Goal: Task Accomplishment & Management: Manage account settings

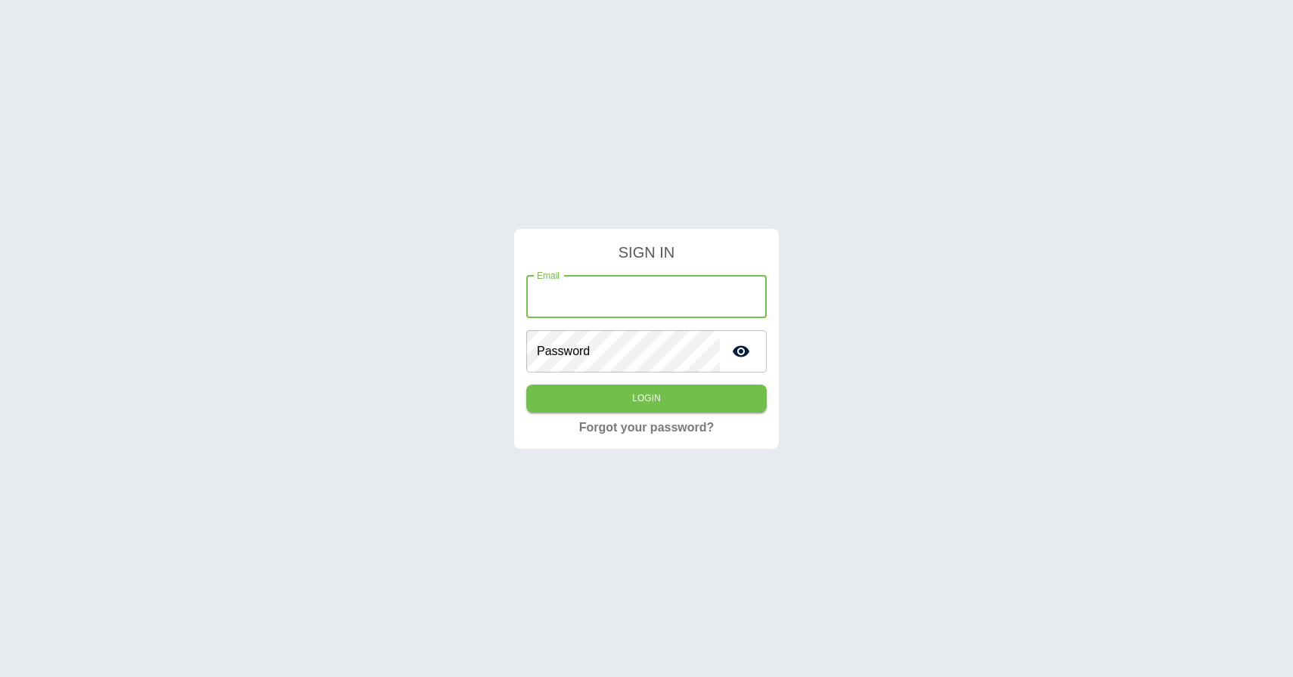
click at [620, 588] on div "SIGN IN Email Email Password Password Login Forgot your password?" at bounding box center [646, 338] width 1293 height 677
click at [652, 283] on input "Email" at bounding box center [646, 297] width 240 height 42
paste input "**********"
type input "**********"
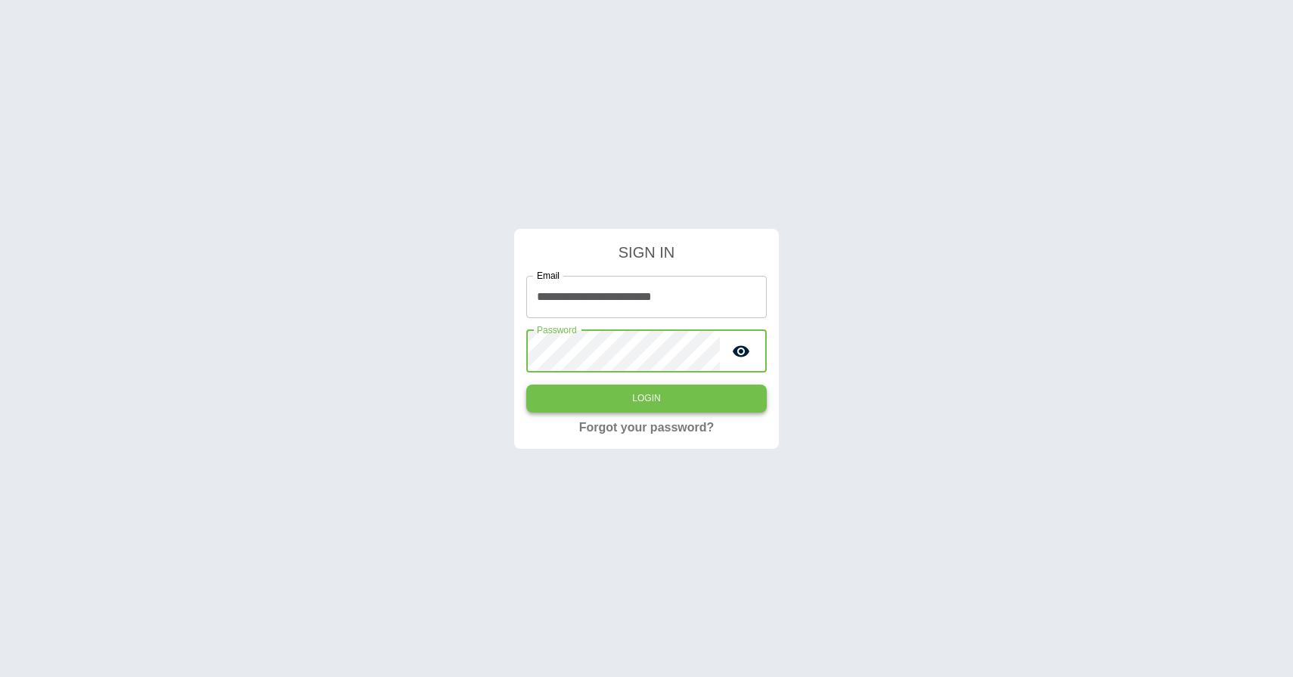
click at [621, 390] on button "Login" at bounding box center [646, 399] width 240 height 28
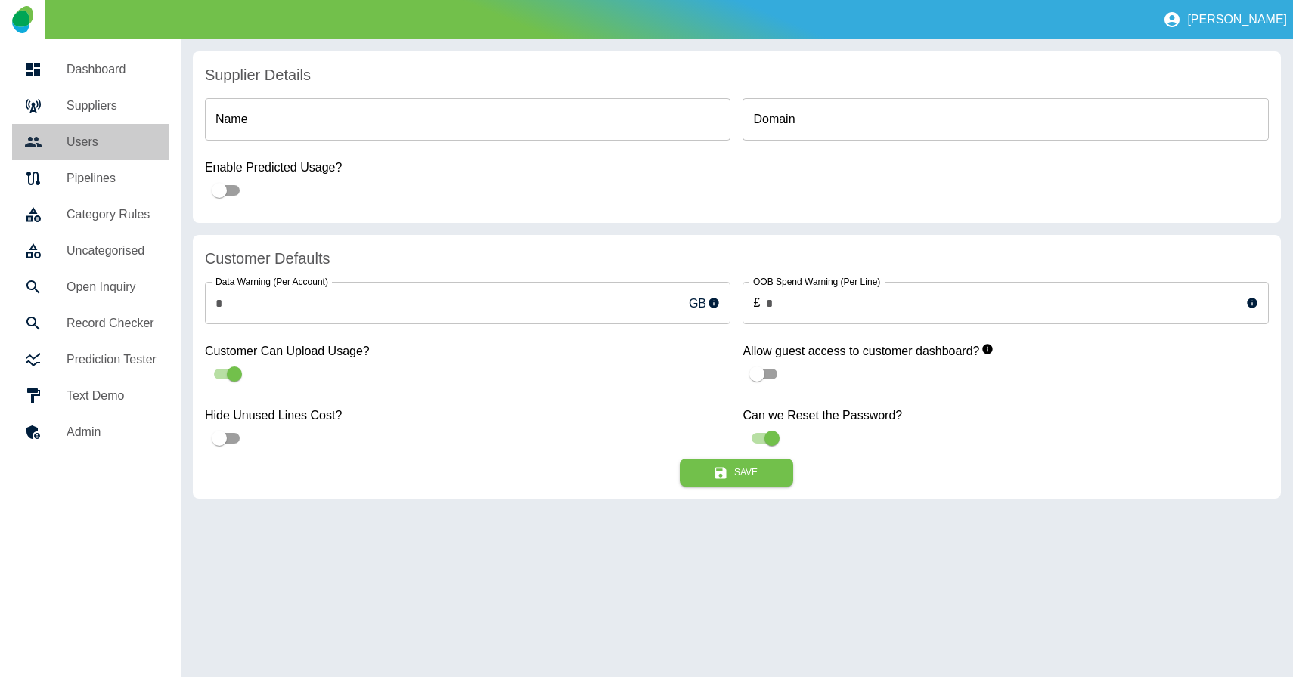
click at [95, 142] on h5 "Users" at bounding box center [112, 142] width 90 height 18
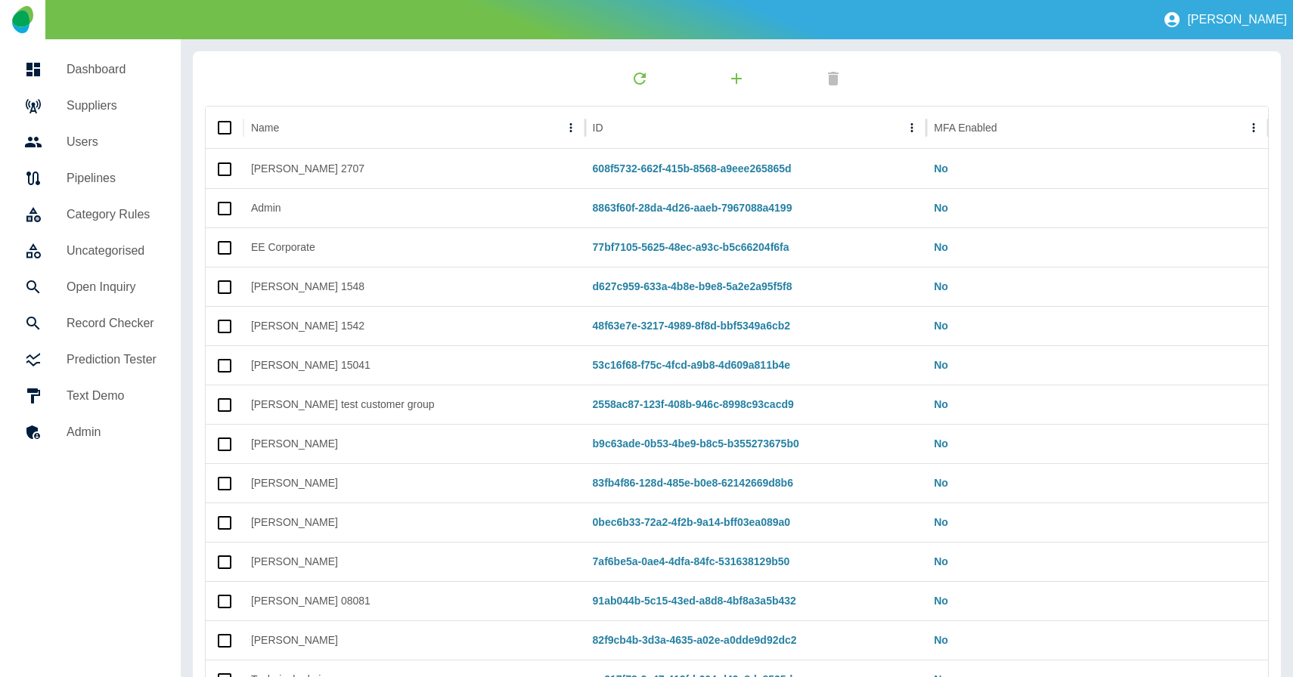
click at [98, 108] on h5 "Suppliers" at bounding box center [112, 106] width 90 height 18
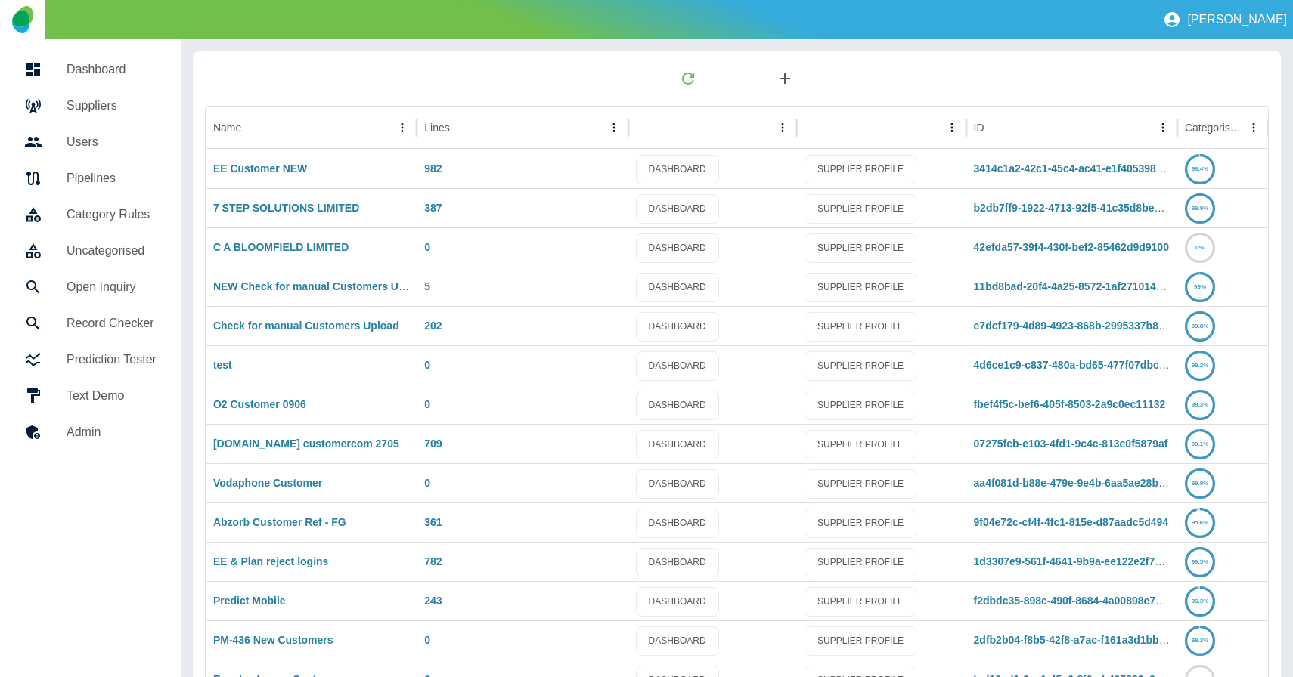
click at [779, 79] on icon "button" at bounding box center [785, 79] width 18 height 18
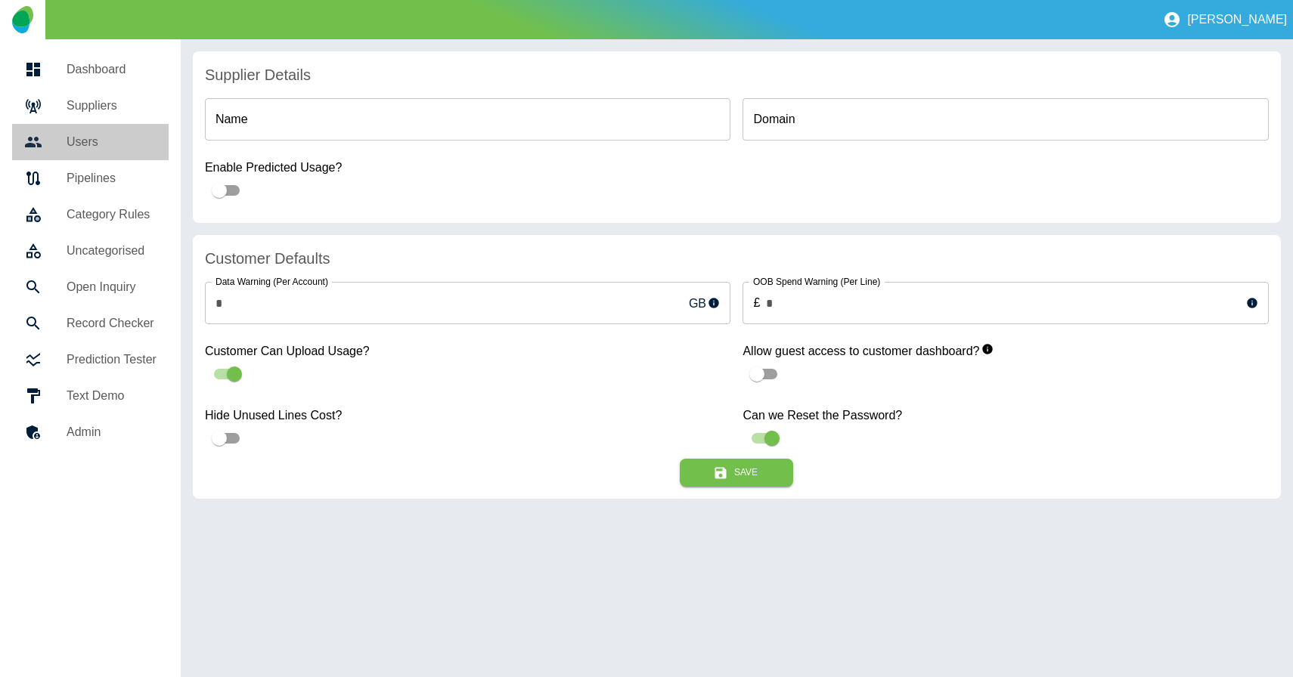
click at [75, 145] on h5 "Users" at bounding box center [112, 142] width 90 height 18
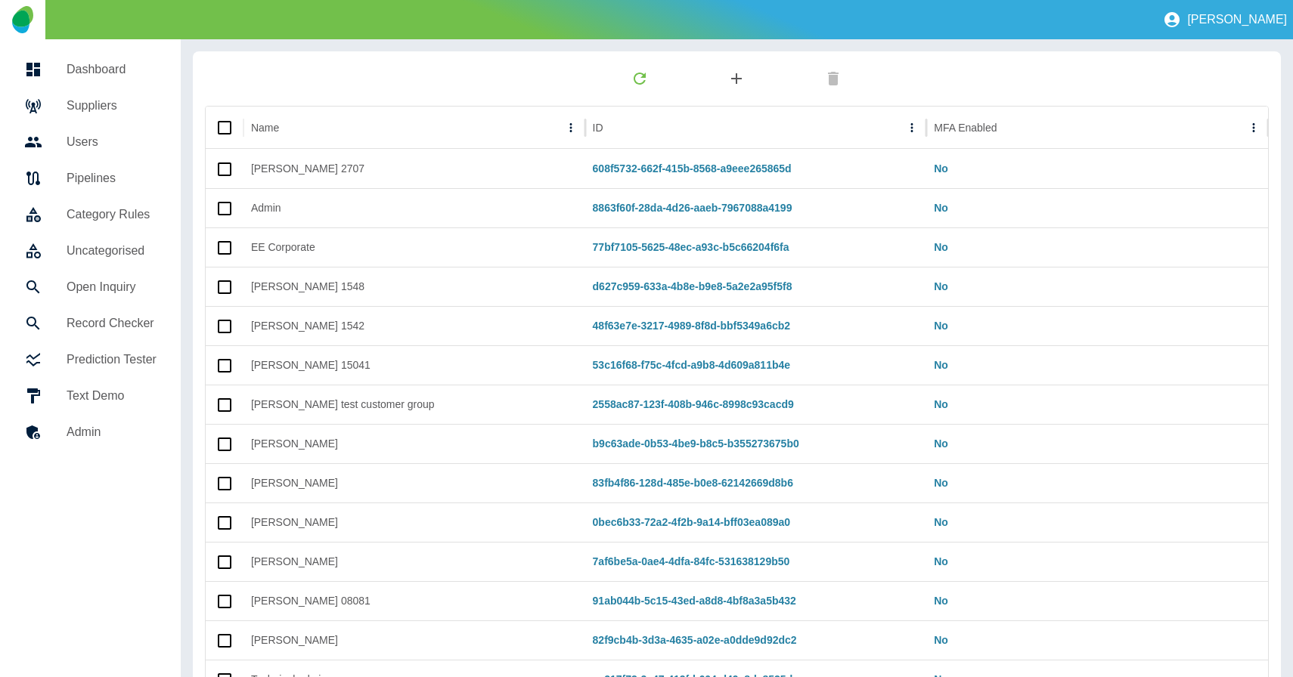
click at [739, 83] on icon "button" at bounding box center [736, 79] width 18 height 18
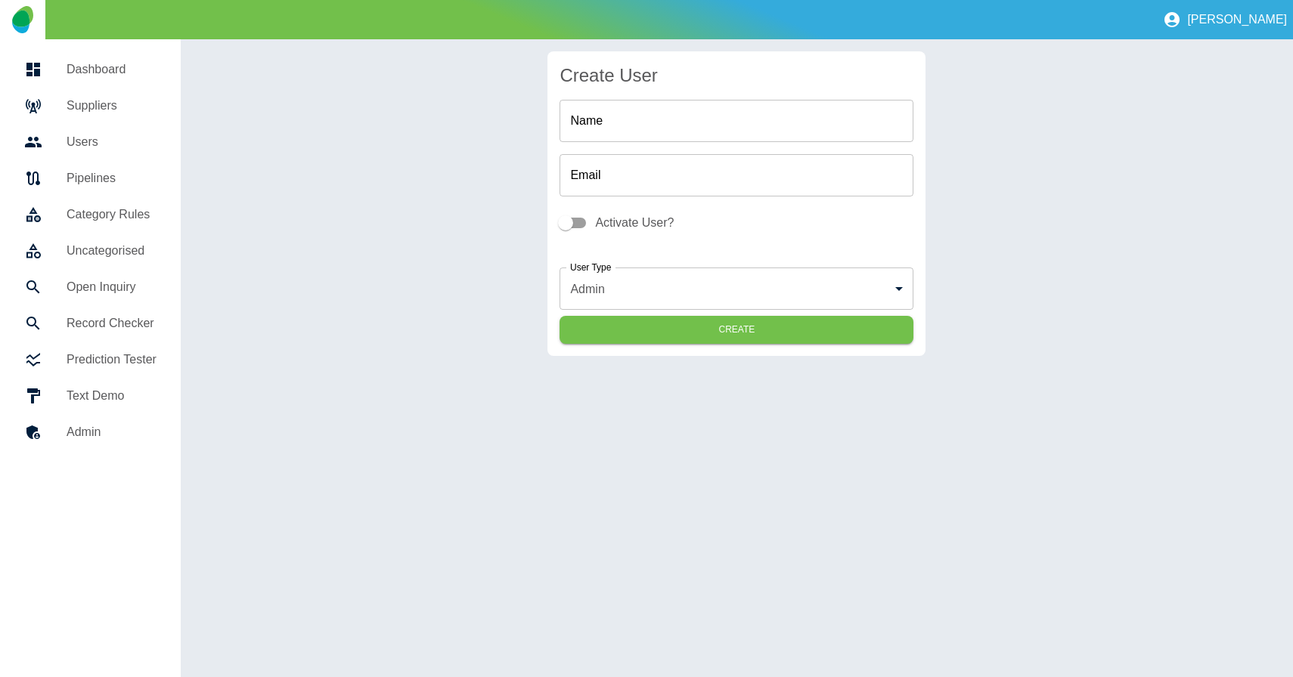
click at [100, 113] on h5 "Suppliers" at bounding box center [112, 106] width 90 height 18
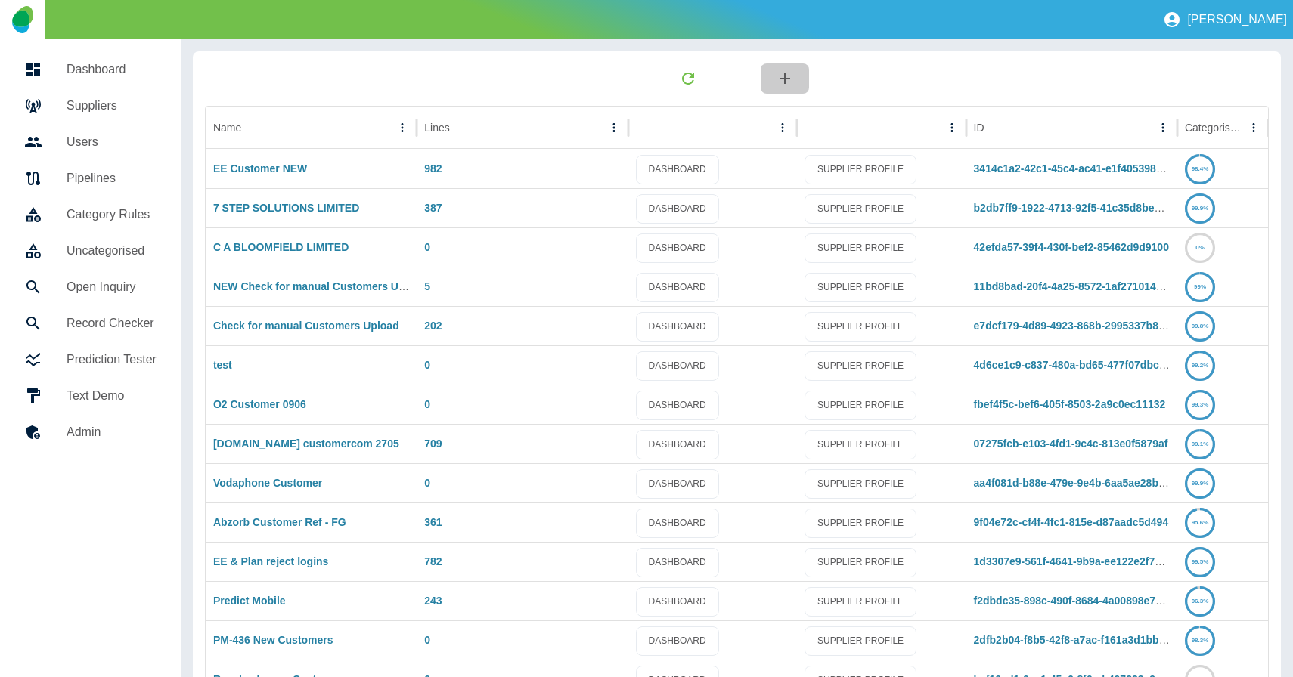
click at [788, 70] on icon "button" at bounding box center [785, 79] width 18 height 18
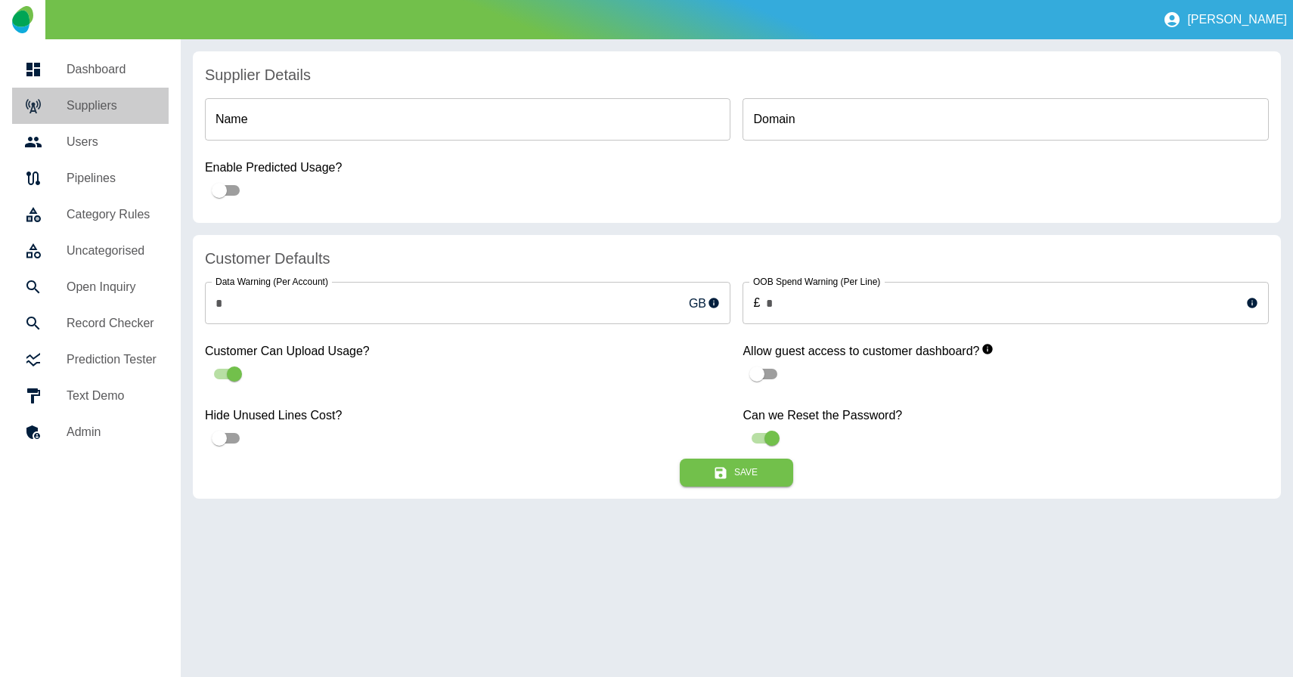
click at [88, 110] on h5 "Suppliers" at bounding box center [112, 106] width 90 height 18
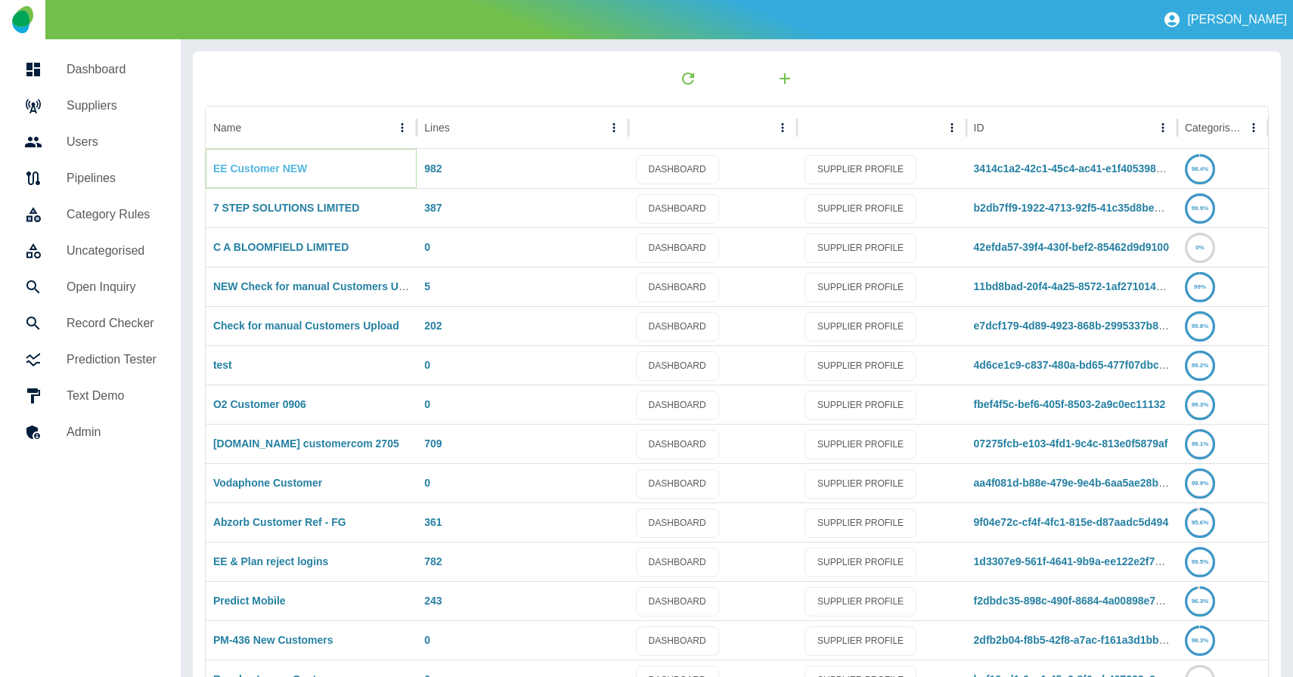
click at [271, 173] on link "EE Customer NEW" at bounding box center [260, 169] width 94 height 12
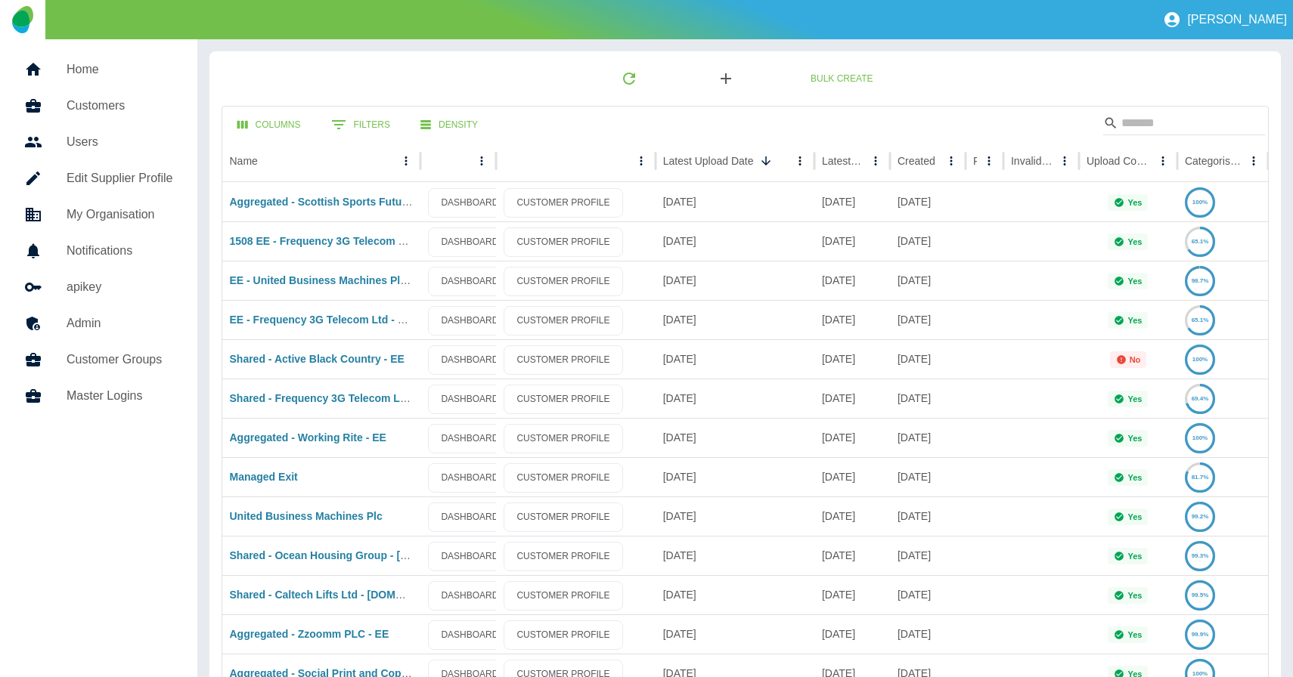
click at [728, 75] on icon "button" at bounding box center [726, 79] width 18 height 18
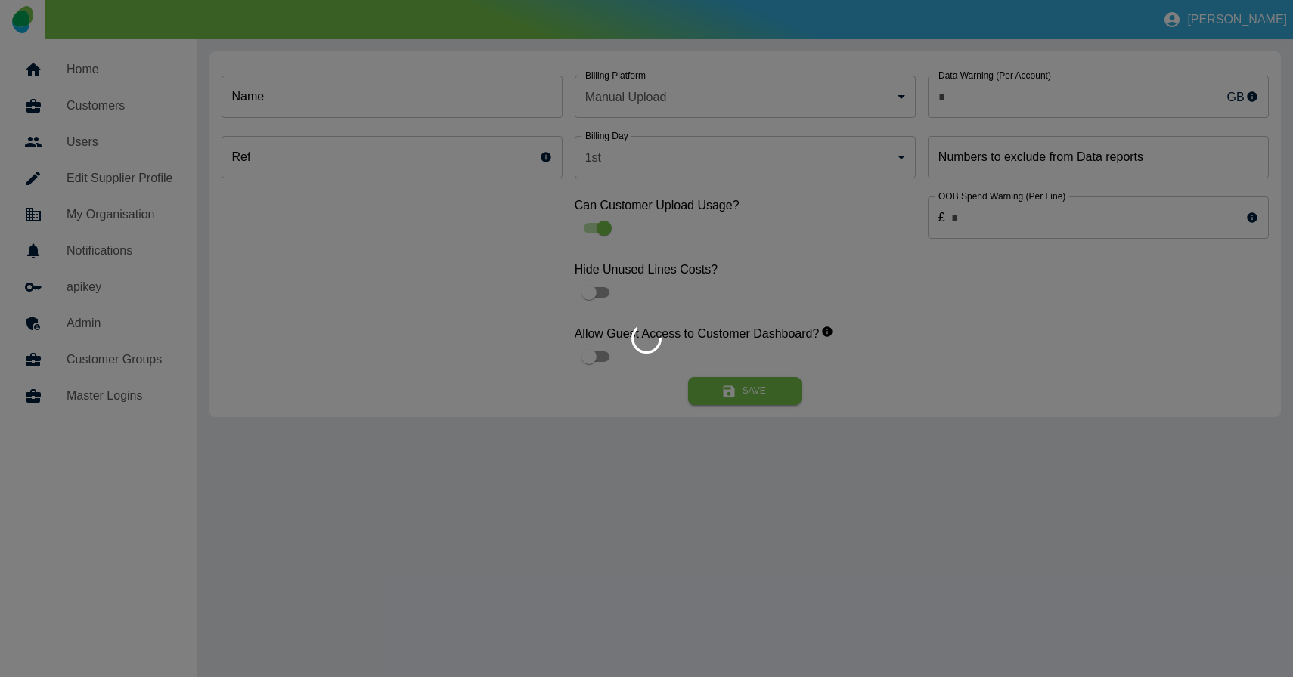
type input "*"
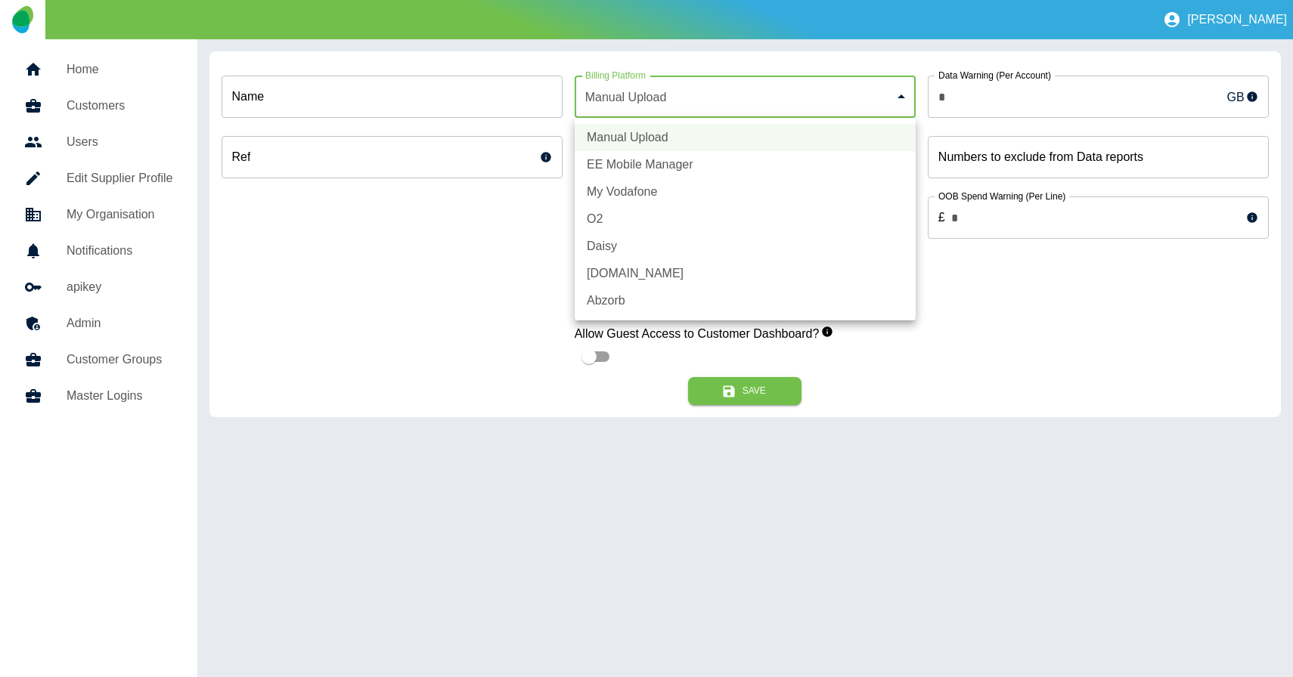
click at [687, 94] on body "Jane Home Customers Users Edit Supplier Profile My Organisation Notifications a…" at bounding box center [646, 338] width 1293 height 677
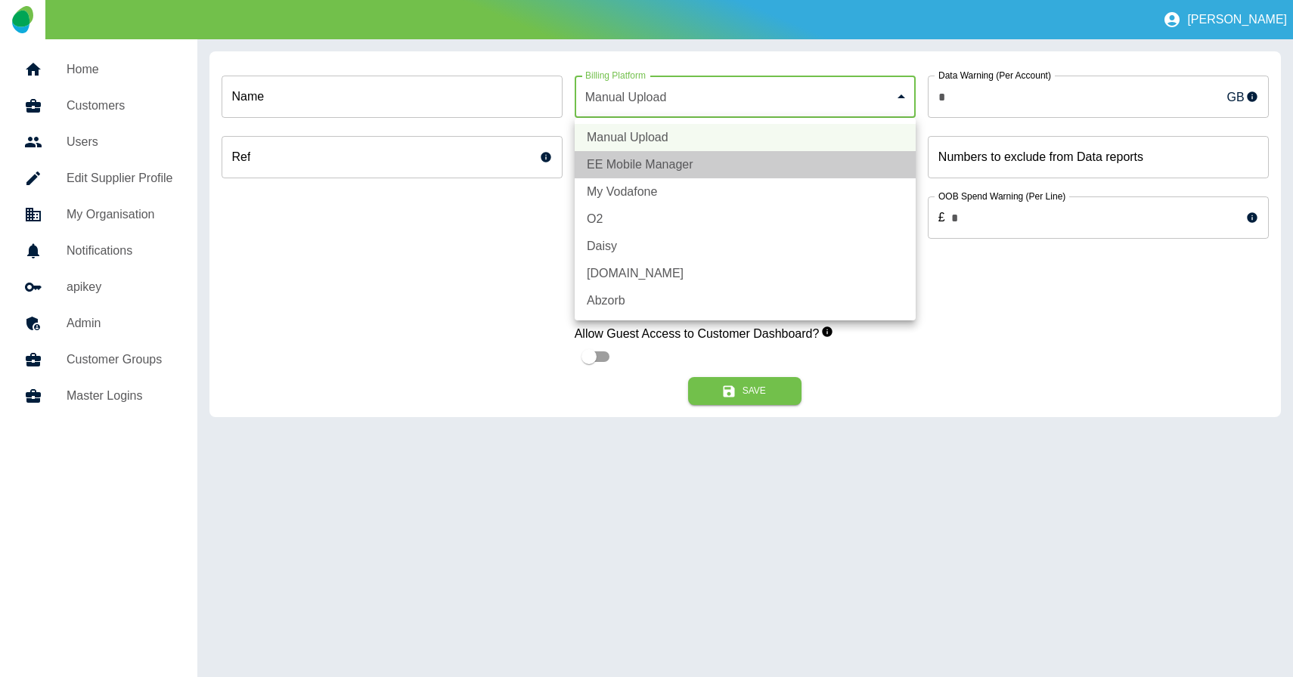
click at [642, 168] on li "EE Mobile Manager" at bounding box center [744, 164] width 341 height 27
type input "*"
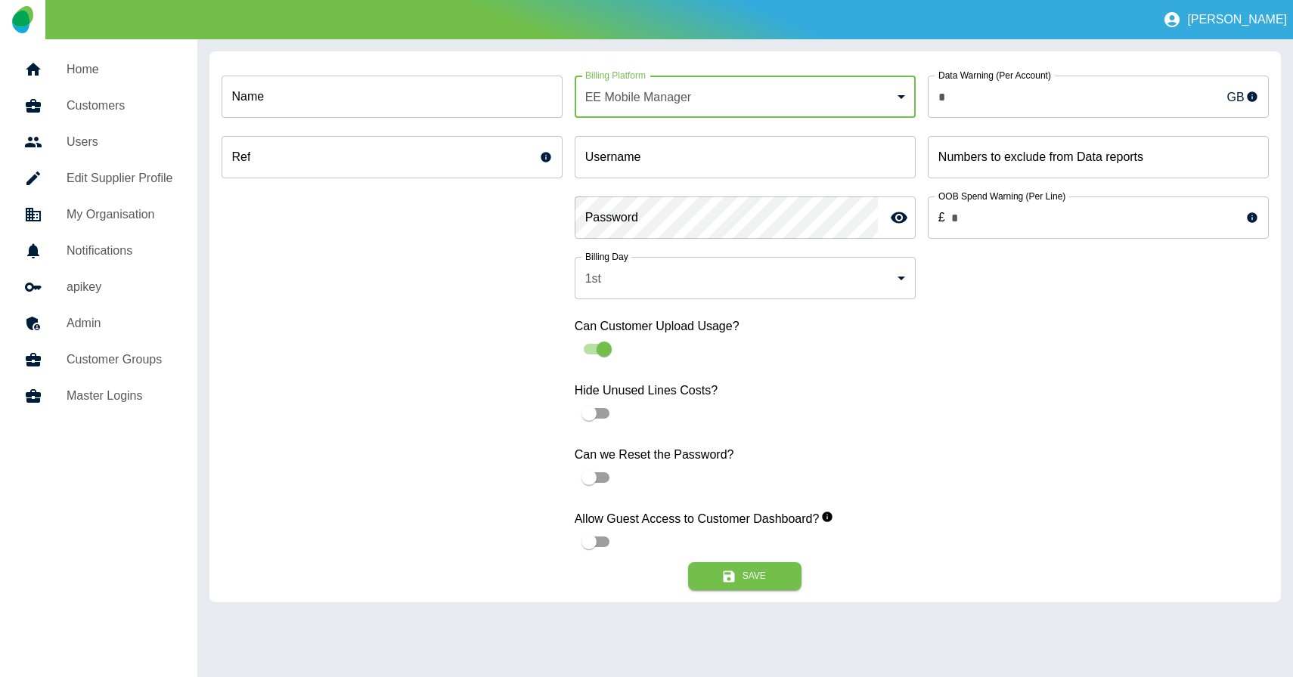
click at [96, 111] on h5 "Customers" at bounding box center [120, 106] width 107 height 18
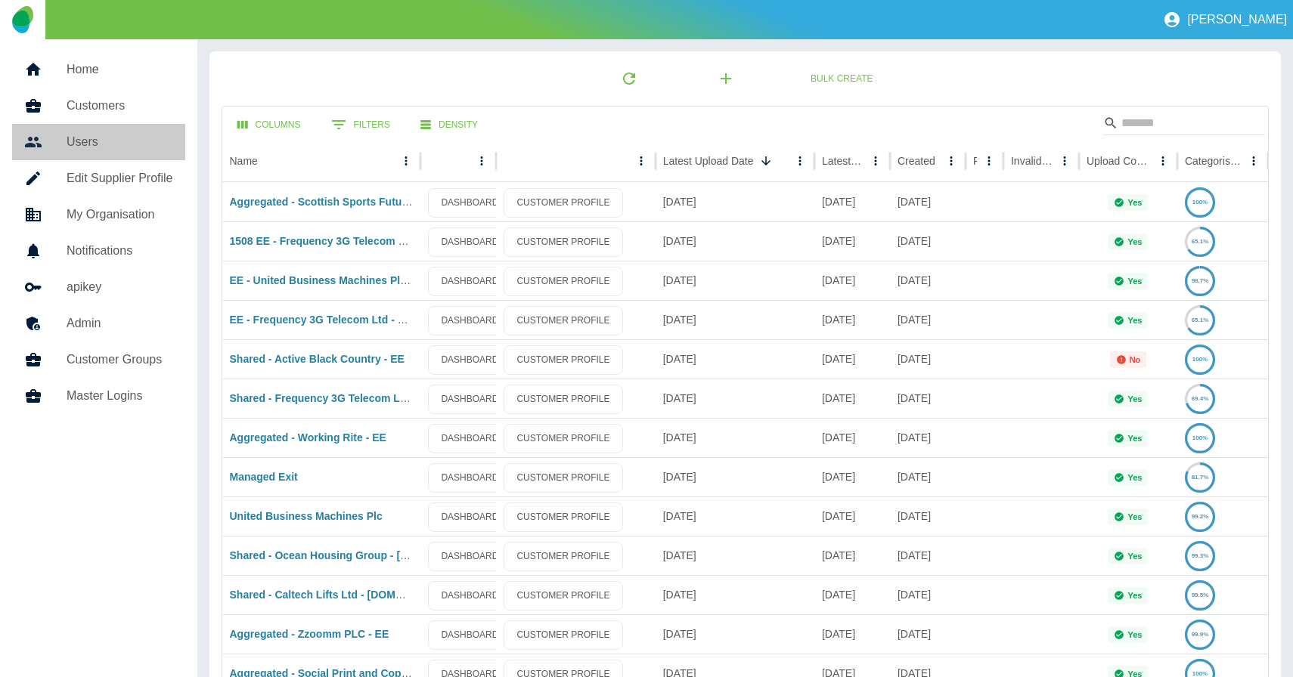
click at [69, 139] on h5 "Users" at bounding box center [120, 142] width 107 height 18
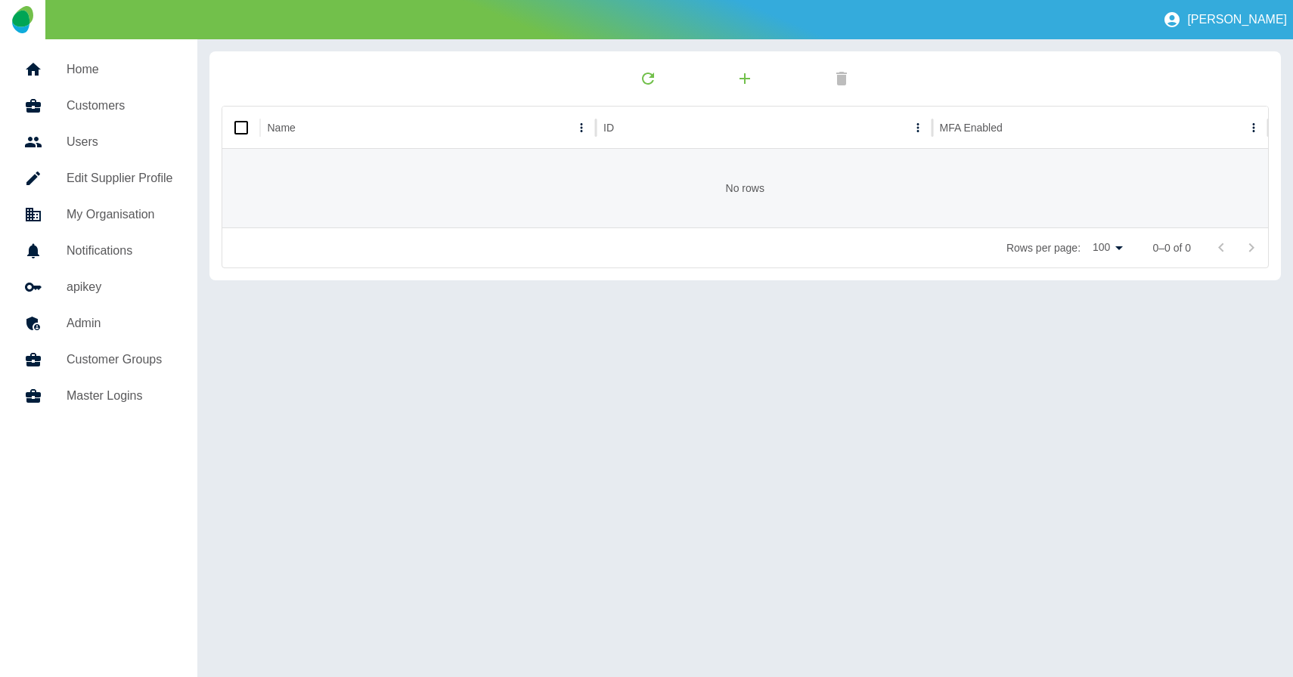
click at [101, 105] on h5 "Customers" at bounding box center [120, 106] width 107 height 18
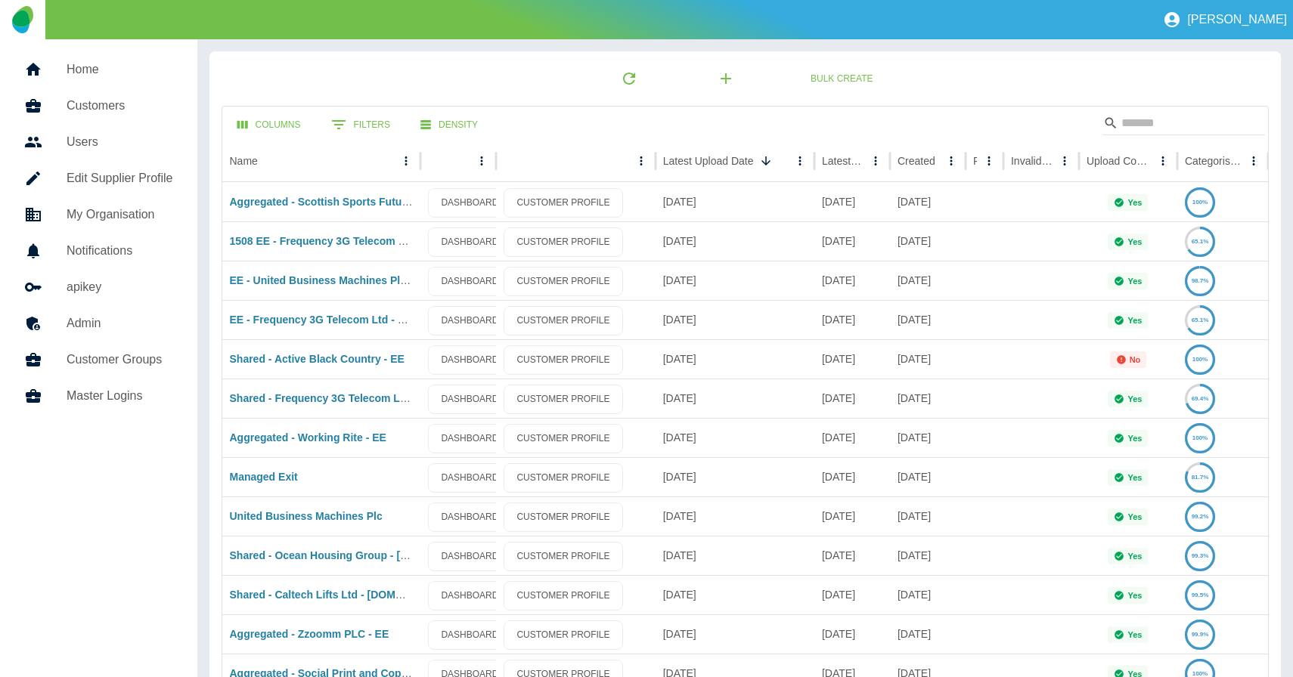
click at [115, 105] on h5 "Customers" at bounding box center [120, 106] width 107 height 18
click at [82, 133] on h5 "Users" at bounding box center [120, 142] width 107 height 18
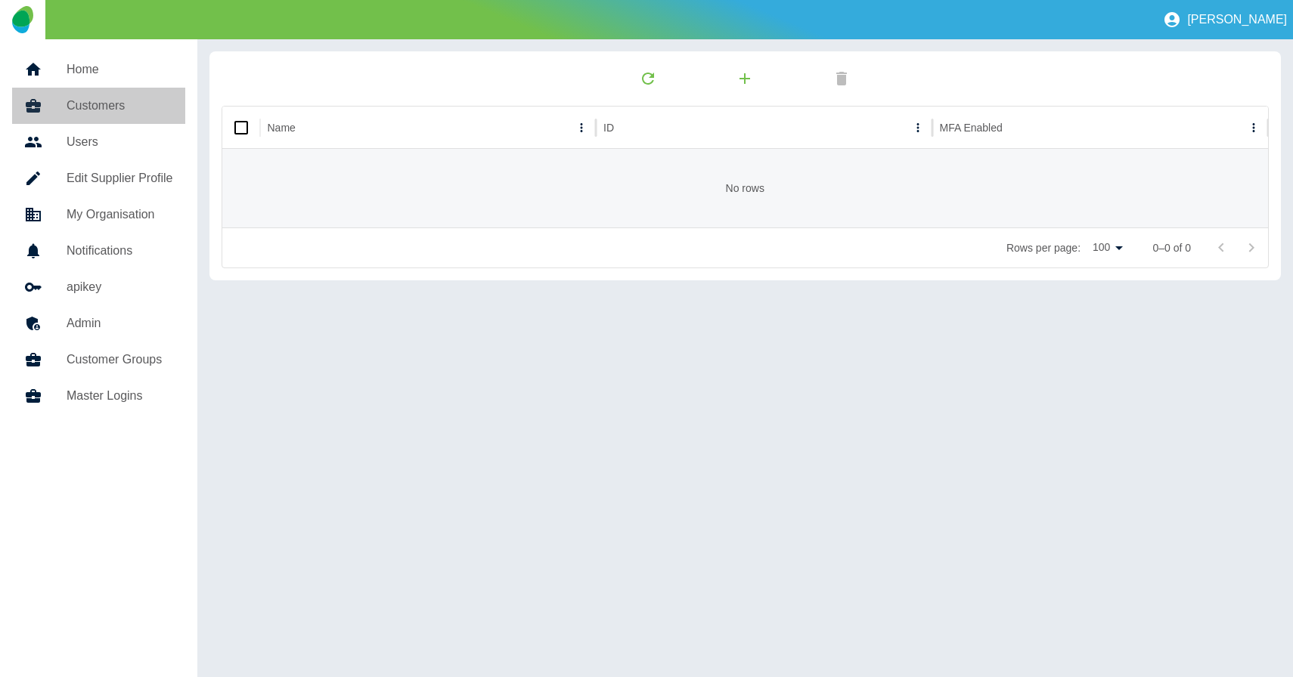
click at [104, 109] on h5 "Customers" at bounding box center [120, 106] width 107 height 18
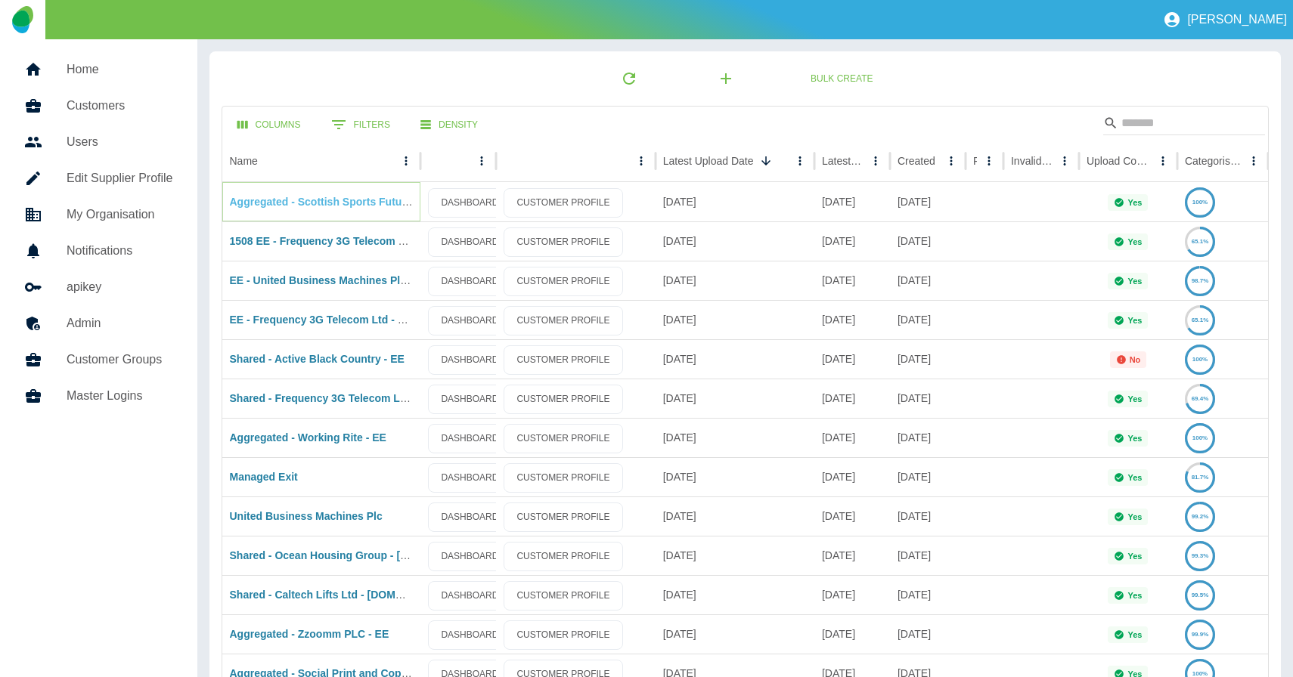
click at [314, 206] on link "Aggregated - Scottish Sports Futures - EE" at bounding box center [336, 202] width 212 height 12
click at [82, 107] on h5 "Customers" at bounding box center [120, 106] width 107 height 18
click at [246, 202] on link "Aggregated - Scottish Sports Futures - EE" at bounding box center [336, 202] width 212 height 12
click at [252, 243] on link "1508 EE - Frequency 3G Telecom Ltd - OOB1" at bounding box center [342, 241] width 224 height 12
click at [97, 181] on h5 "Edit Supplier Profile" at bounding box center [120, 178] width 107 height 18
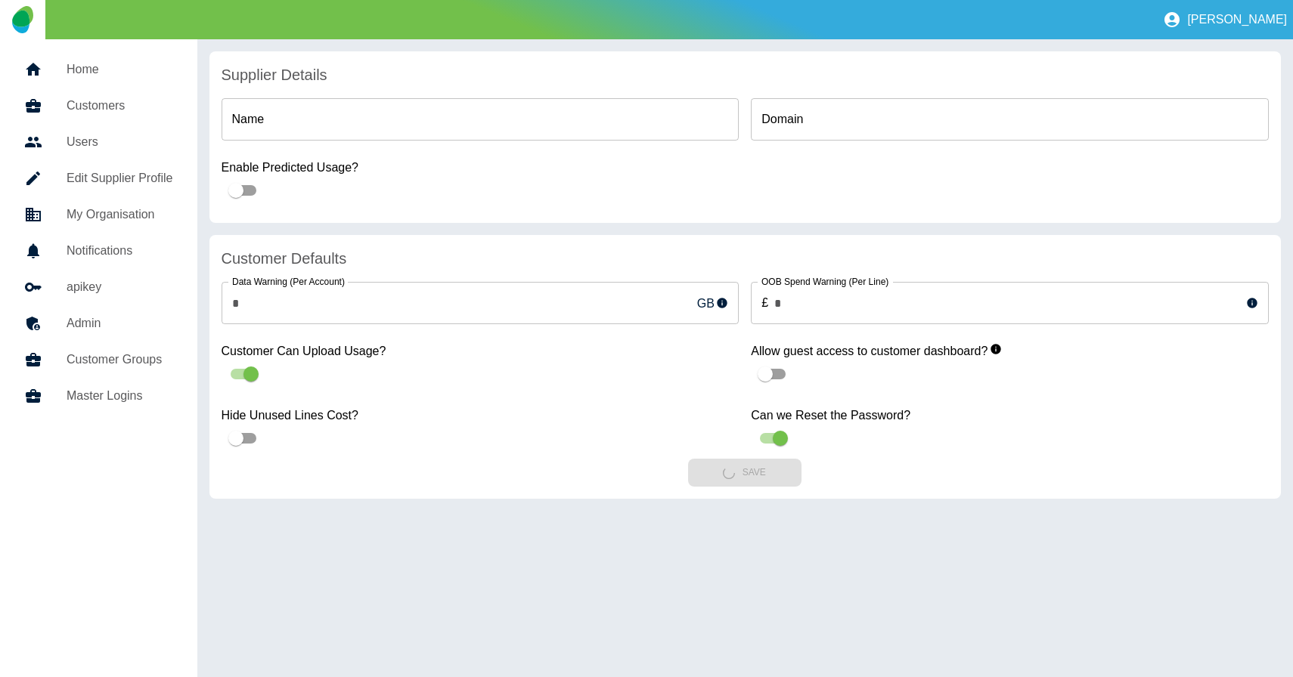
type input "**********"
click at [109, 215] on h5 "My Organisation" at bounding box center [120, 215] width 107 height 18
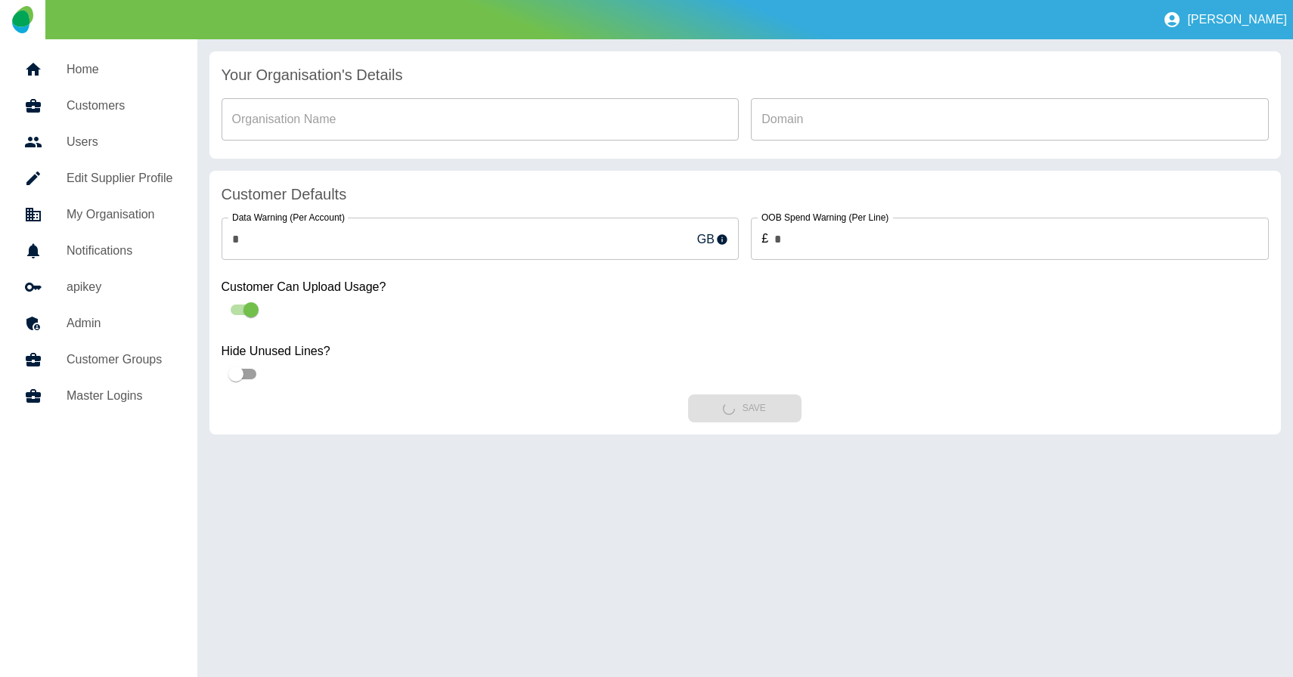
type input "**********"
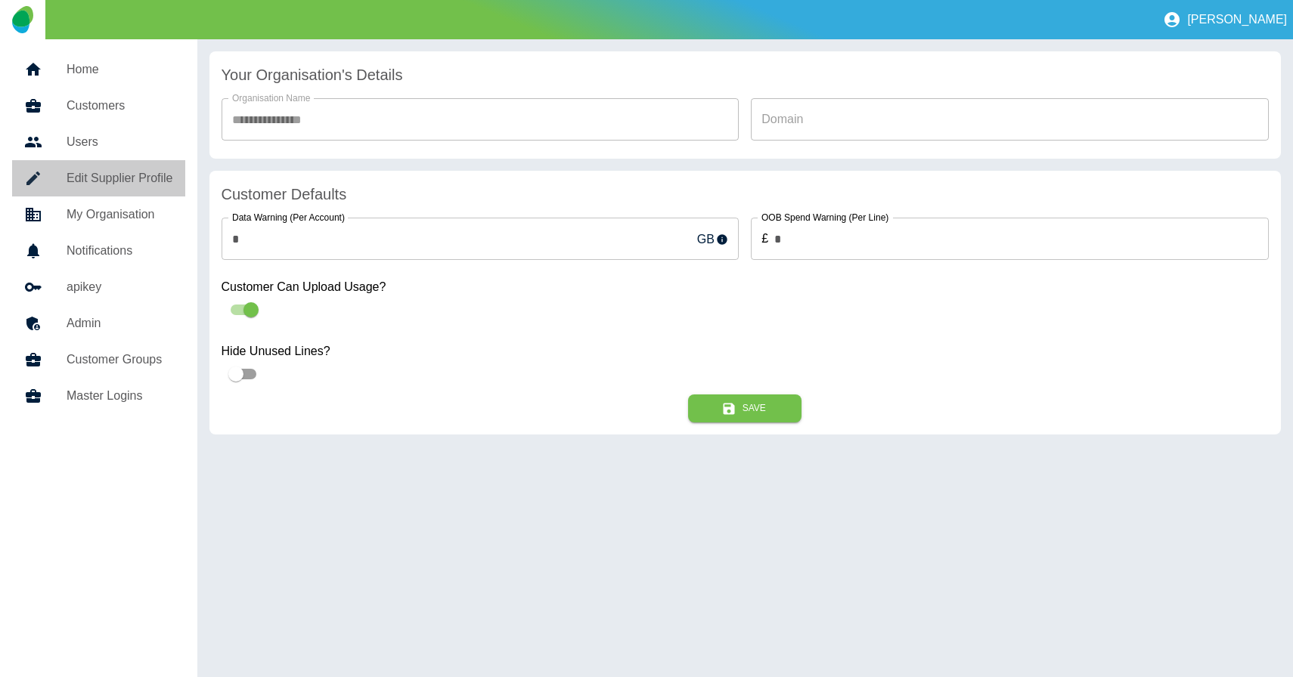
click at [90, 170] on h5 "Edit Supplier Profile" at bounding box center [120, 178] width 107 height 18
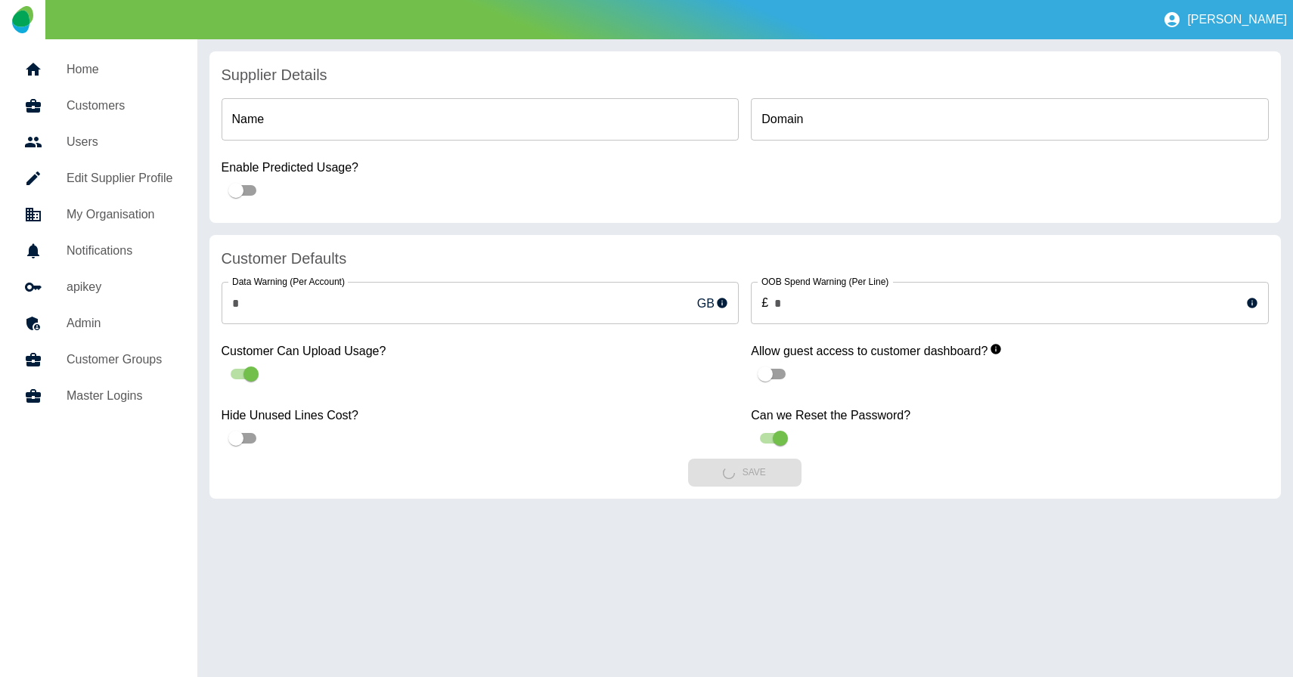
type input "**********"
click at [101, 109] on h5 "Customers" at bounding box center [120, 106] width 107 height 18
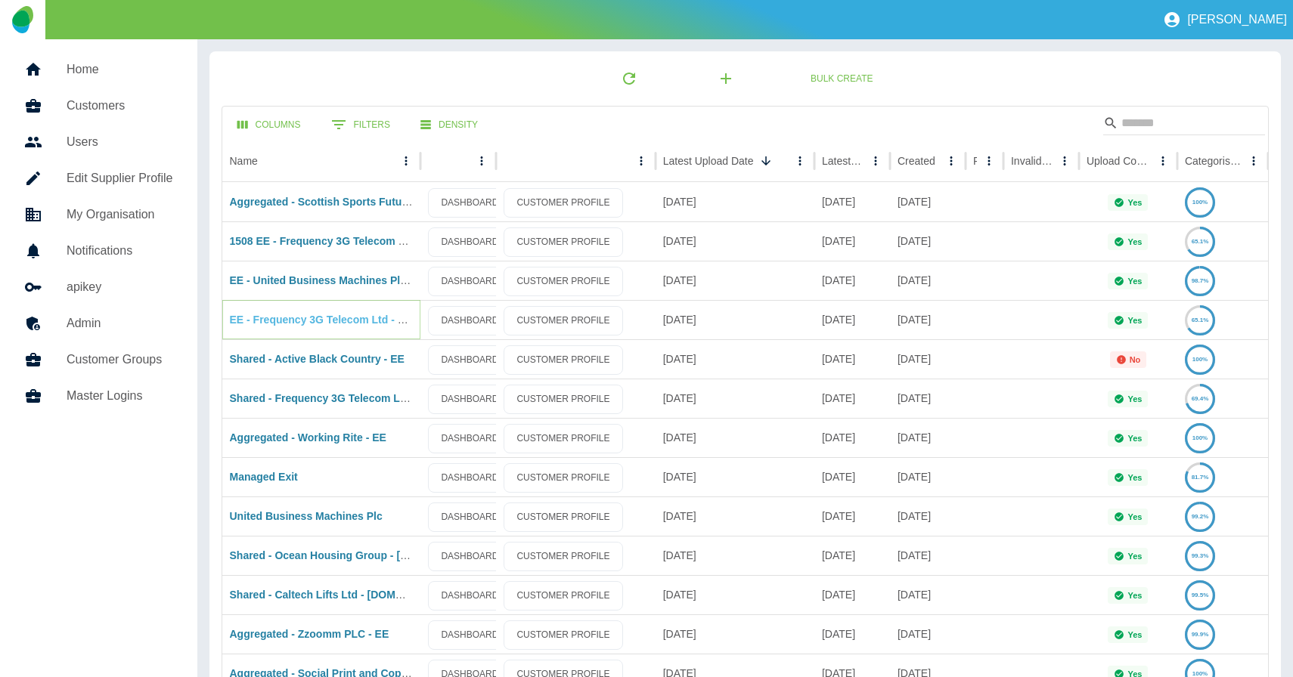
click at [237, 320] on link "EE - Frequency 3G Telecom Ltd - OOB1" at bounding box center [329, 320] width 198 height 12
click at [78, 72] on h5 "Home" at bounding box center [120, 69] width 107 height 18
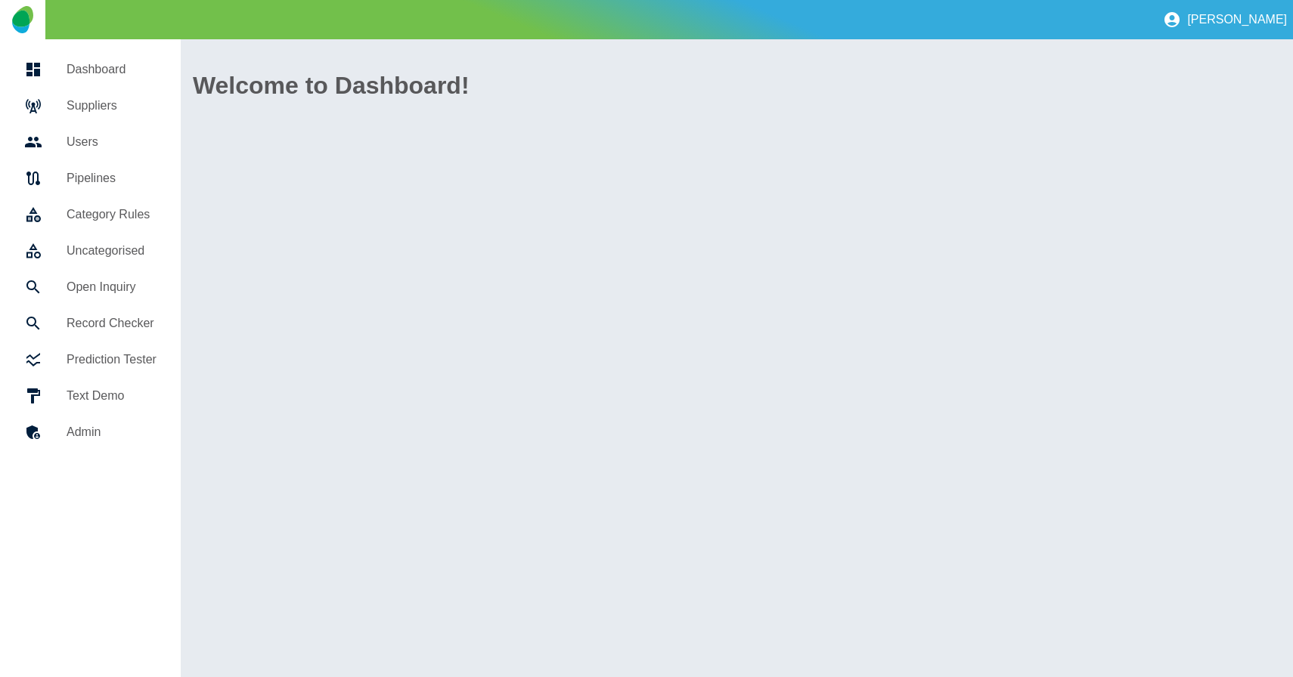
click at [85, 105] on h5 "Suppliers" at bounding box center [112, 106] width 90 height 18
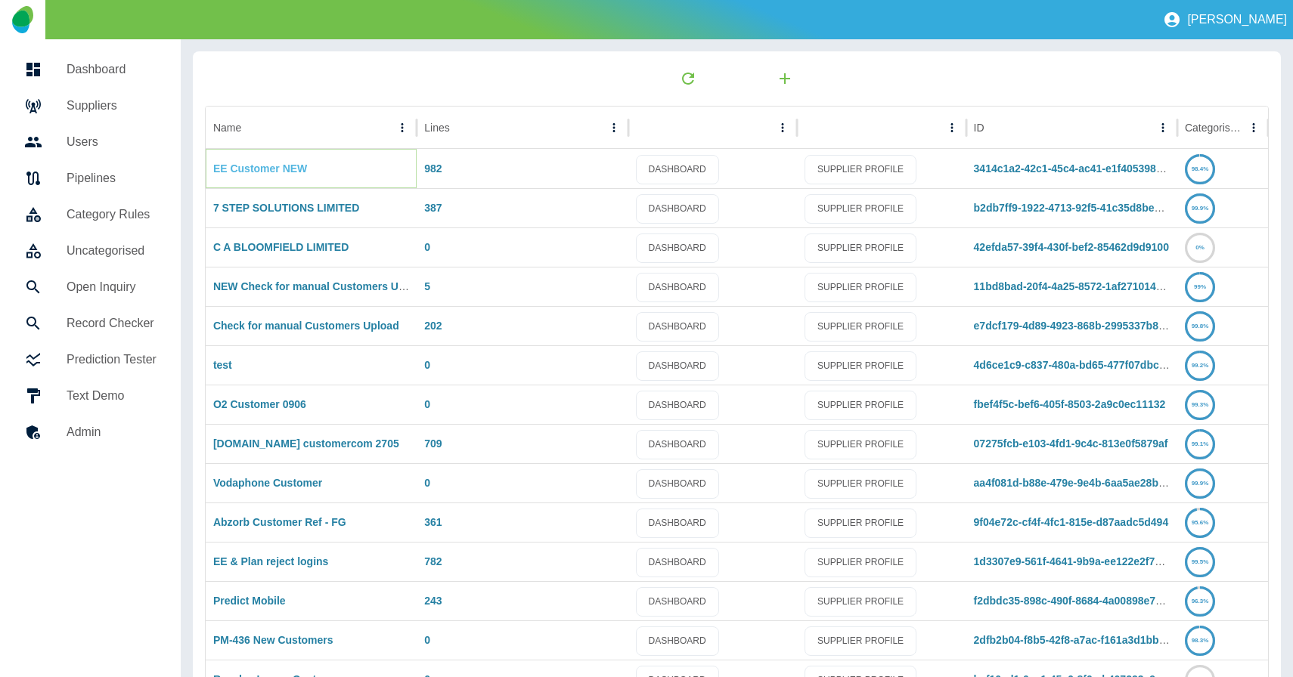
click at [257, 169] on link "EE Customer NEW" at bounding box center [260, 169] width 94 height 12
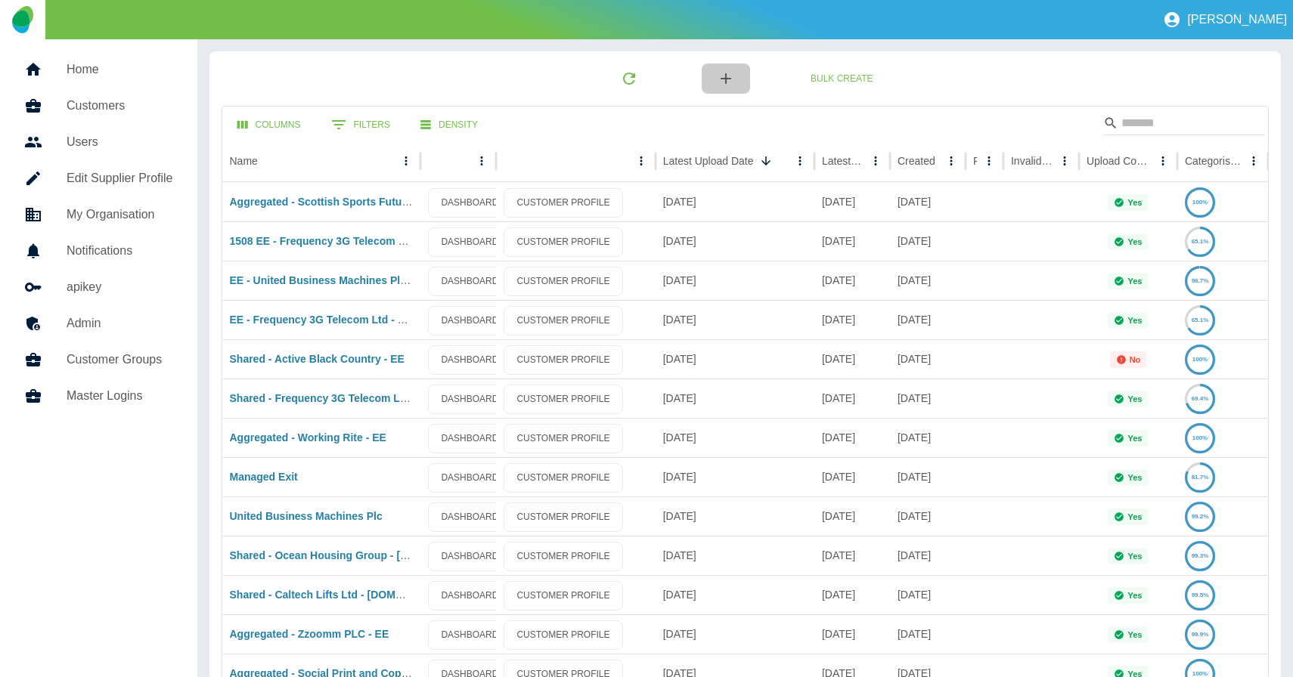
click at [720, 79] on icon "button" at bounding box center [726, 79] width 18 height 18
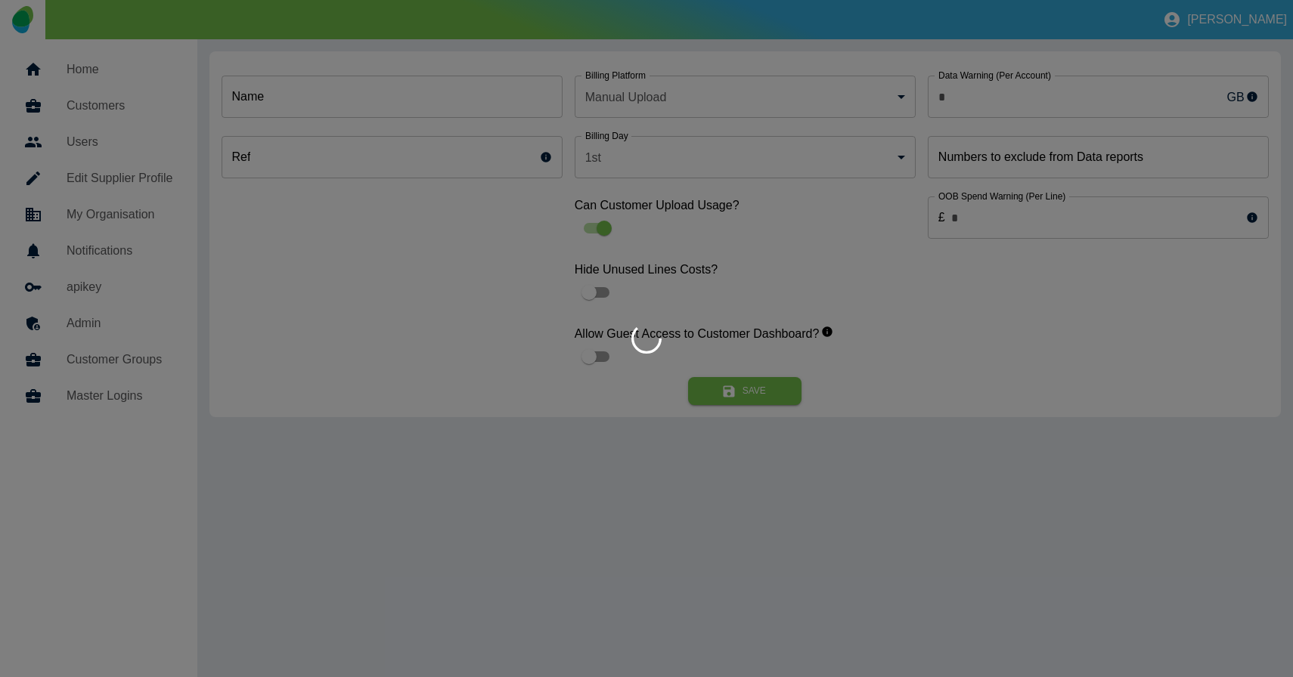
type input "*"
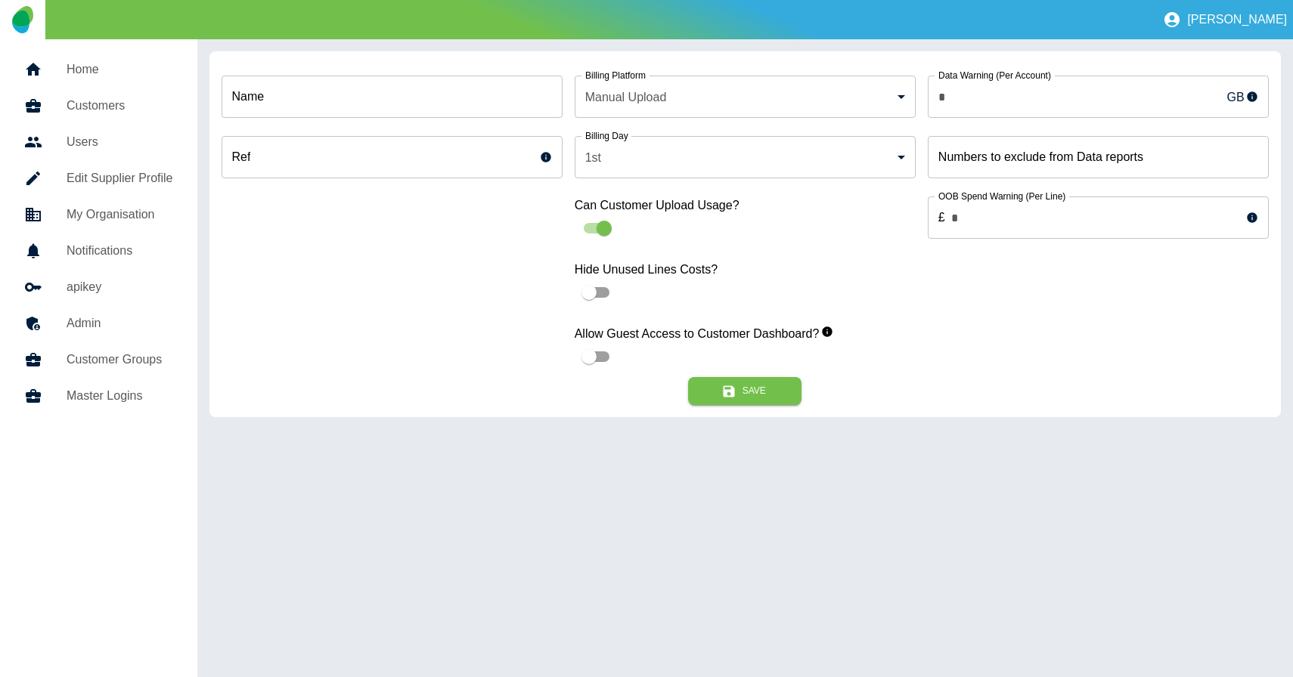
click at [636, 97] on body "Jane Home Customers Users Edit Supplier Profile My Organisation Notifications a…" at bounding box center [646, 338] width 1293 height 677
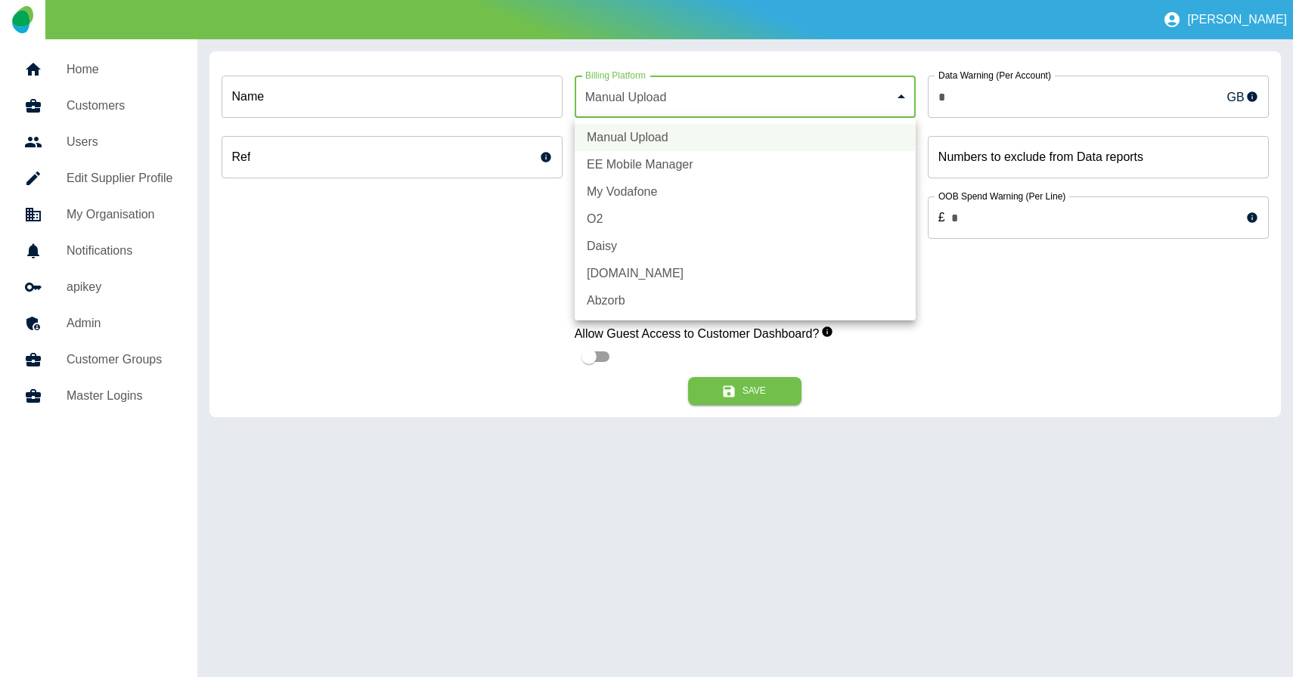
click at [632, 166] on li "EE Mobile Manager" at bounding box center [744, 164] width 341 height 27
type input "*"
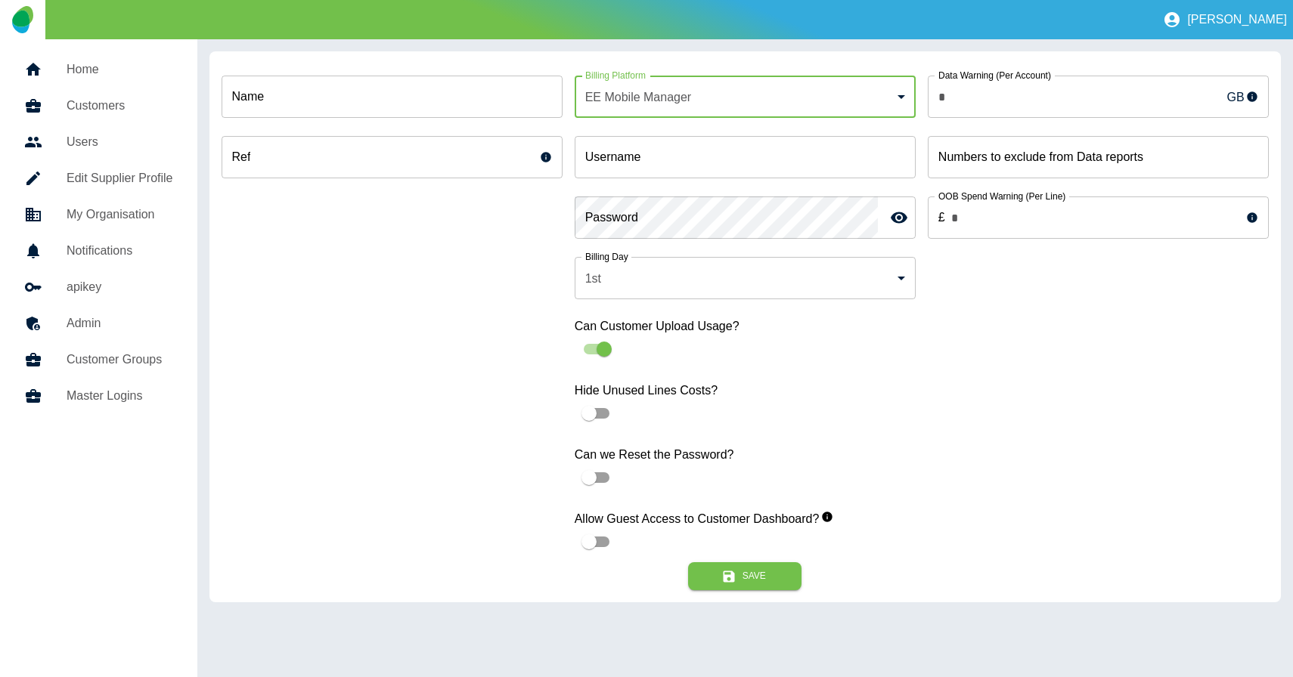
click at [428, 257] on div "Name Name Ref Ref" at bounding box center [391, 312] width 341 height 499
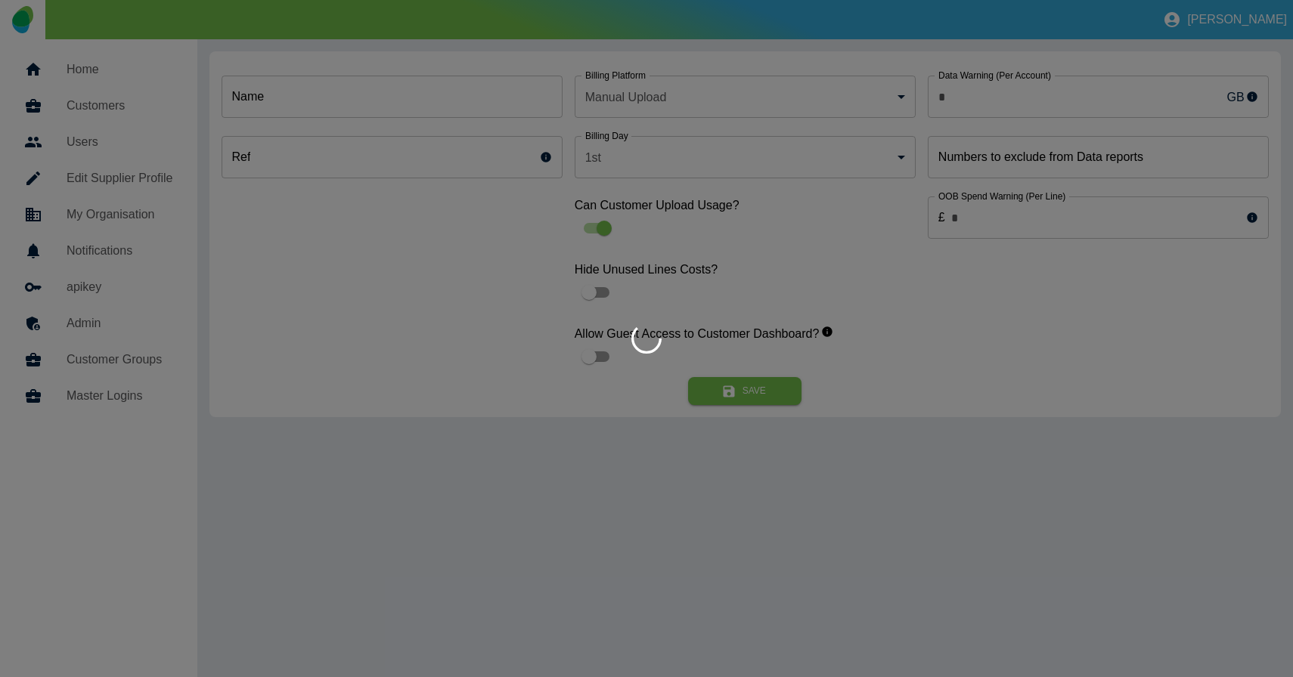
type input "*"
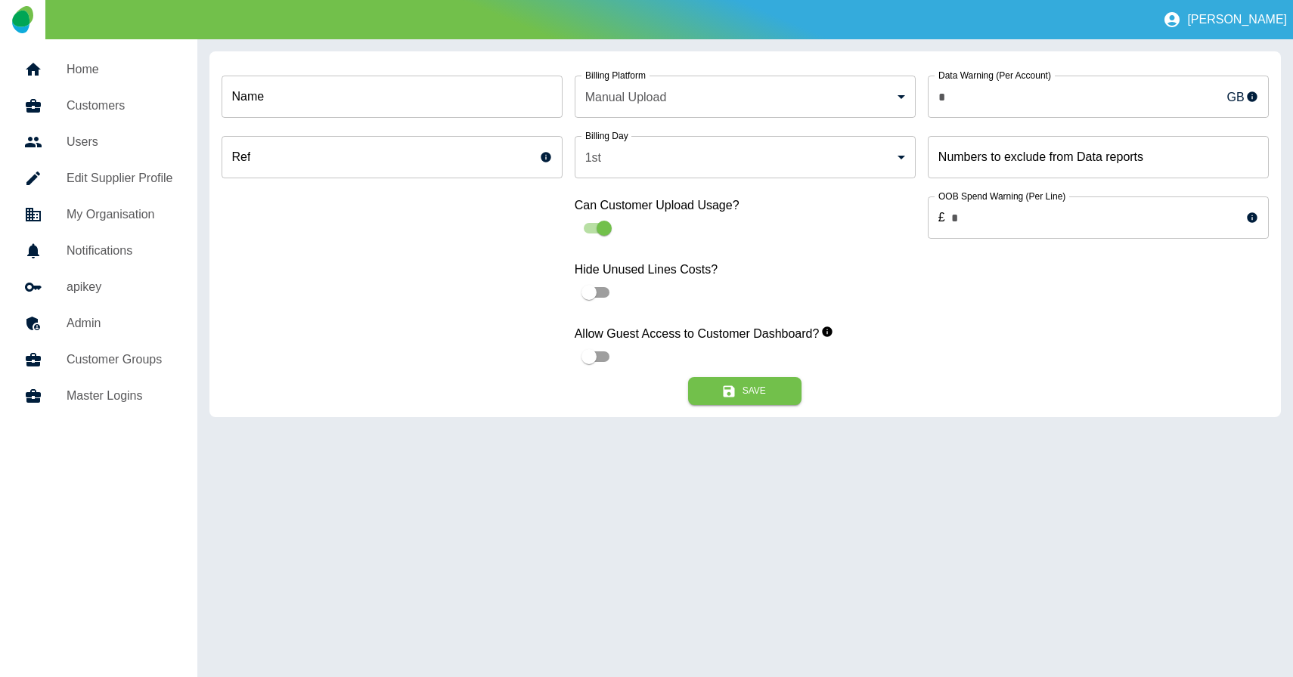
click at [675, 98] on body "[PERSON_NAME] Home Customers Users Edit Supplier Profile My Organisation Notifi…" at bounding box center [646, 338] width 1293 height 677
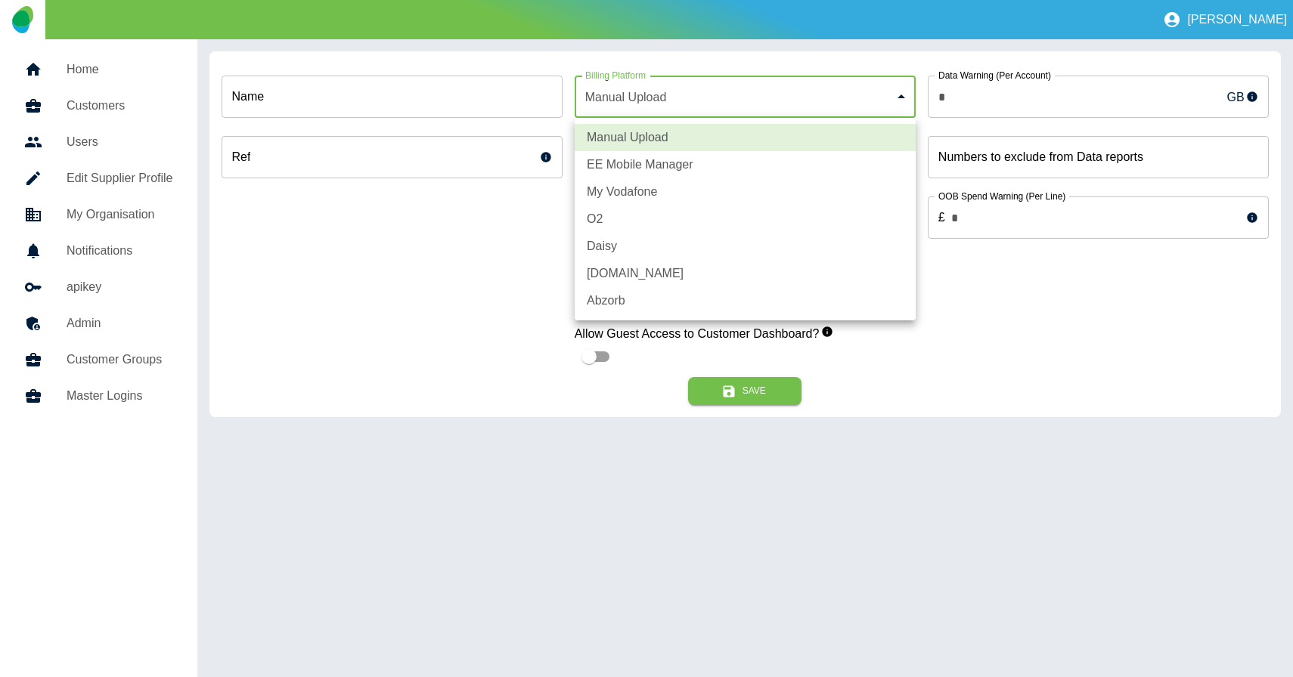
click at [654, 168] on li "EE Mobile Manager" at bounding box center [744, 164] width 341 height 27
type input "*"
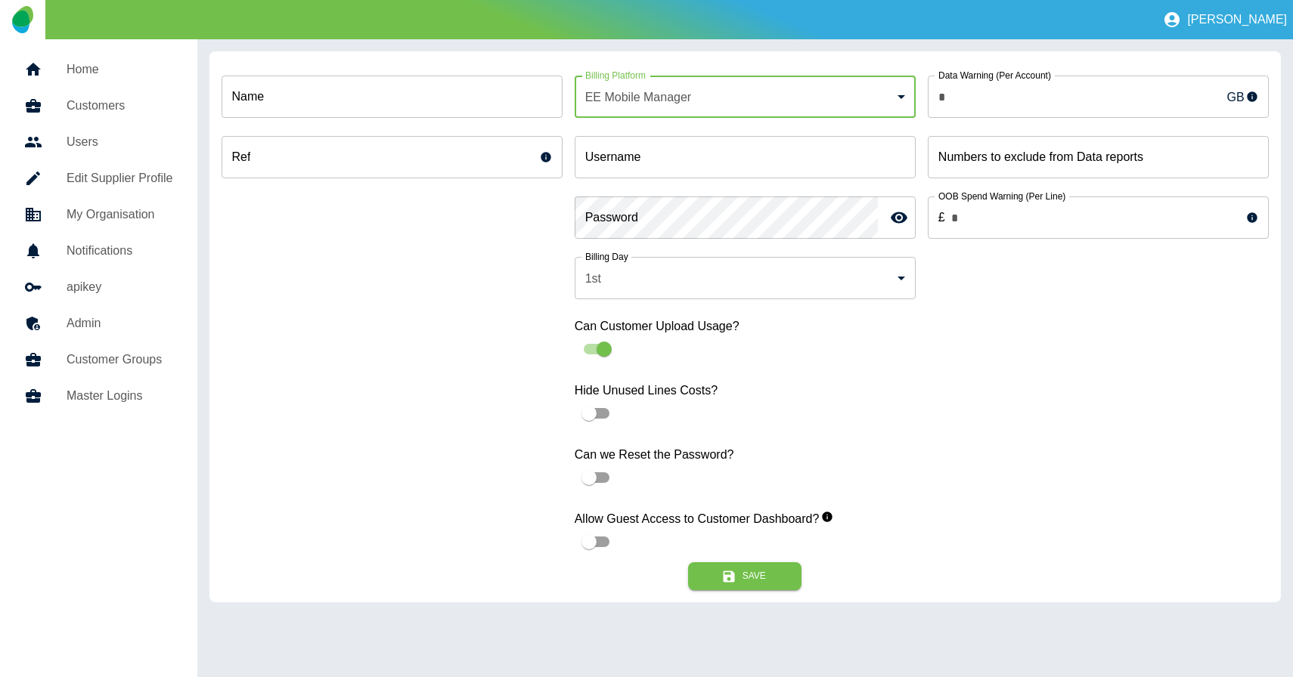
click at [460, 309] on div "Name Name Ref Ref" at bounding box center [391, 312] width 341 height 499
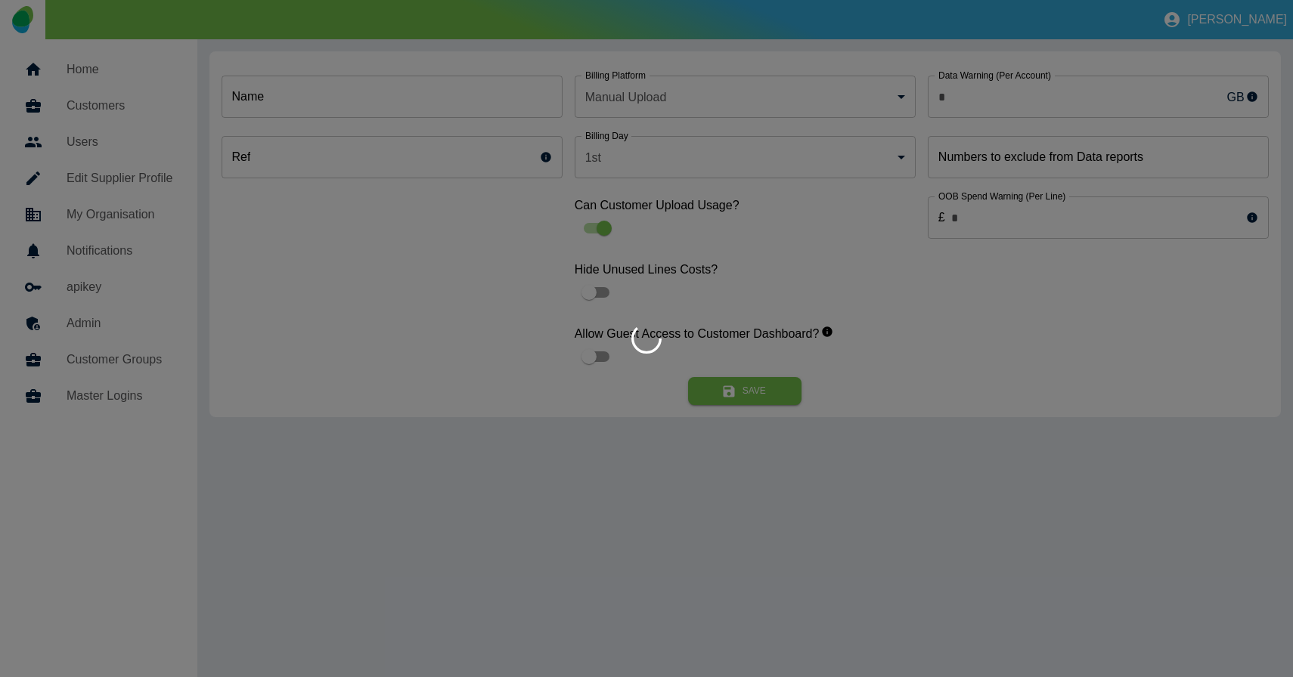
type input "*"
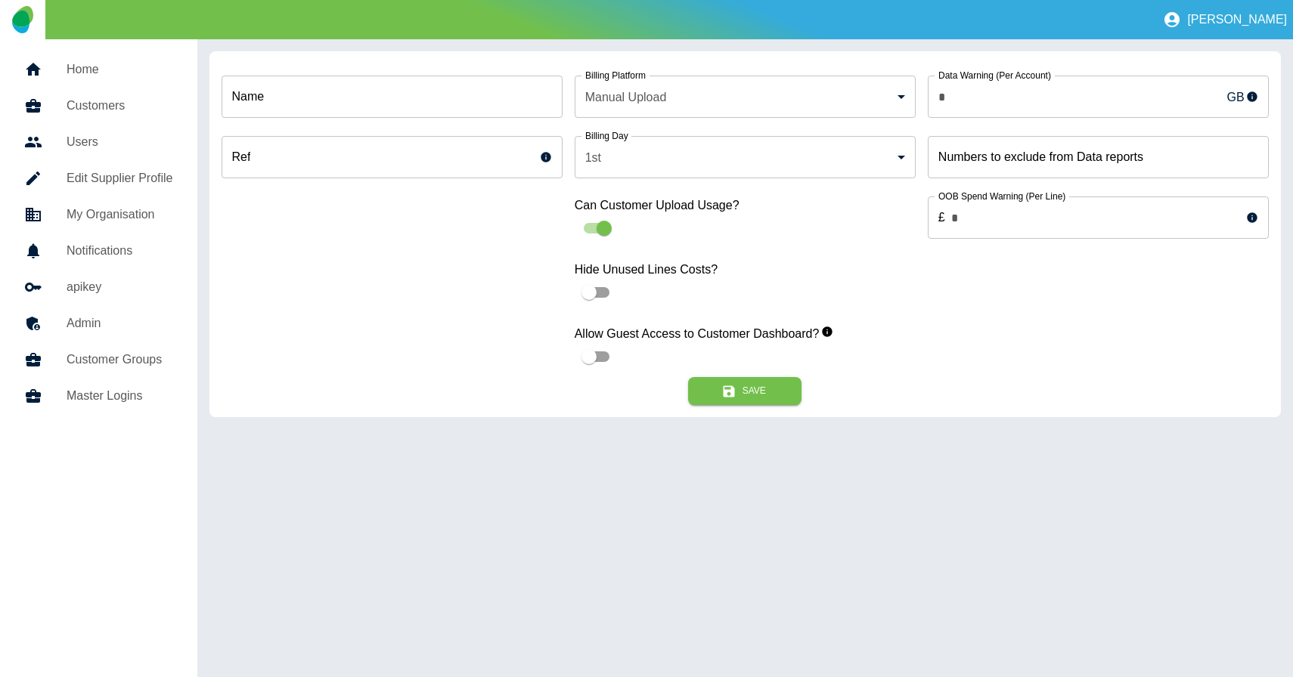
click at [400, 413] on form "Name Name Ref Ref Billing Platform Manual Upload * Billing Platform Billing Day…" at bounding box center [744, 234] width 1071 height 366
click at [662, 95] on body "[PERSON_NAME] Home Customers Users Edit Supplier Profile My Organisation Notifi…" at bounding box center [646, 338] width 1293 height 677
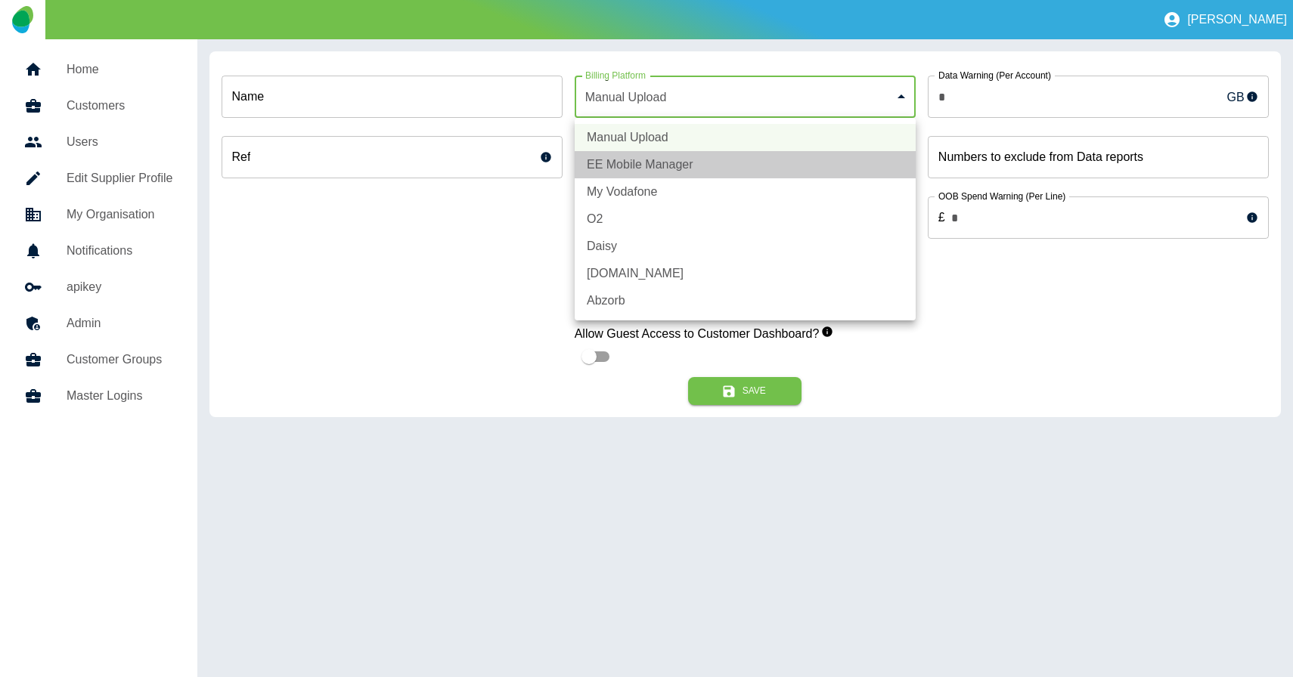
click at [627, 166] on li "EE Mobile Manager" at bounding box center [744, 164] width 341 height 27
type input "*"
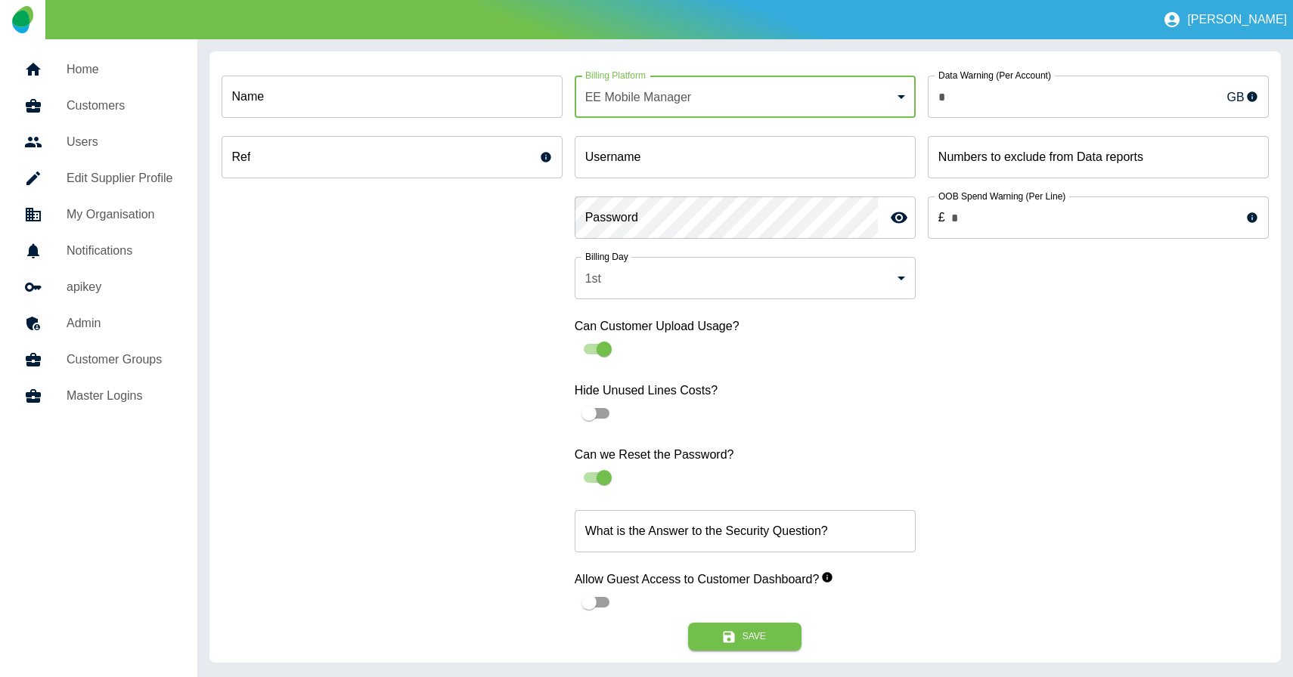
click at [90, 104] on h5 "Customers" at bounding box center [120, 106] width 107 height 18
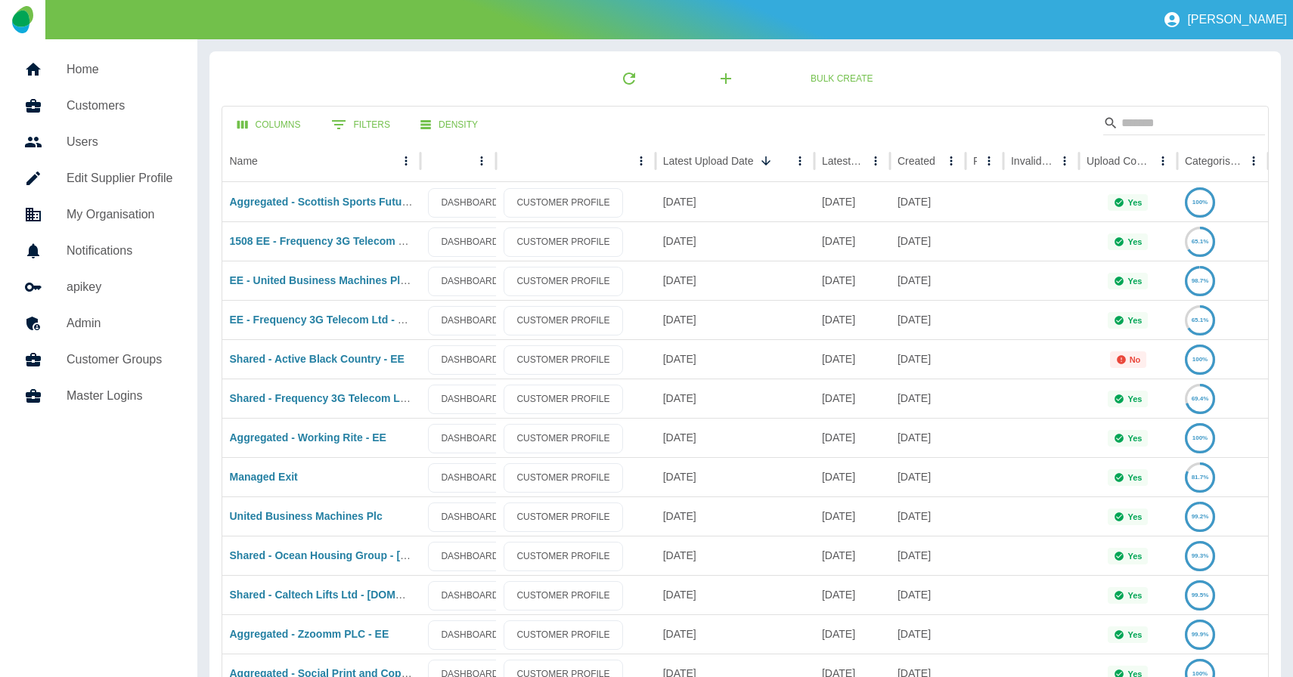
click at [91, 62] on h5 "Home" at bounding box center [120, 69] width 107 height 18
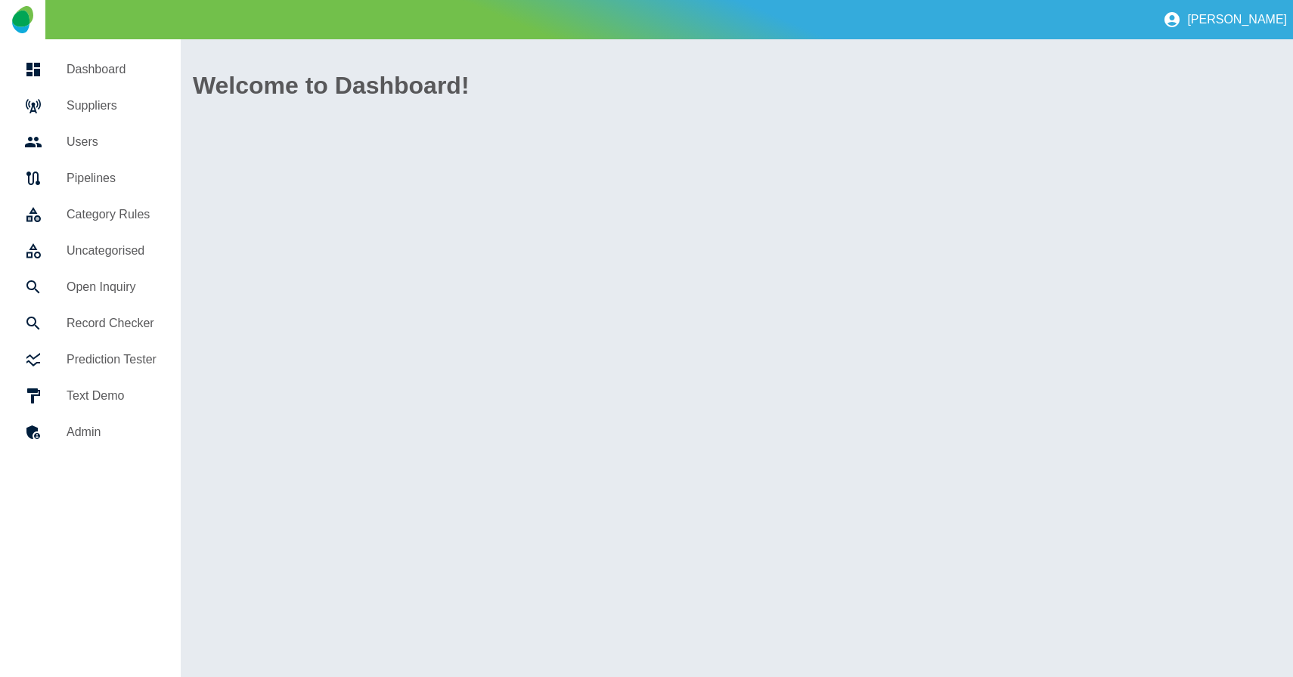
click at [90, 104] on h5 "Suppliers" at bounding box center [112, 106] width 90 height 18
